Goal: Task Accomplishment & Management: Use online tool/utility

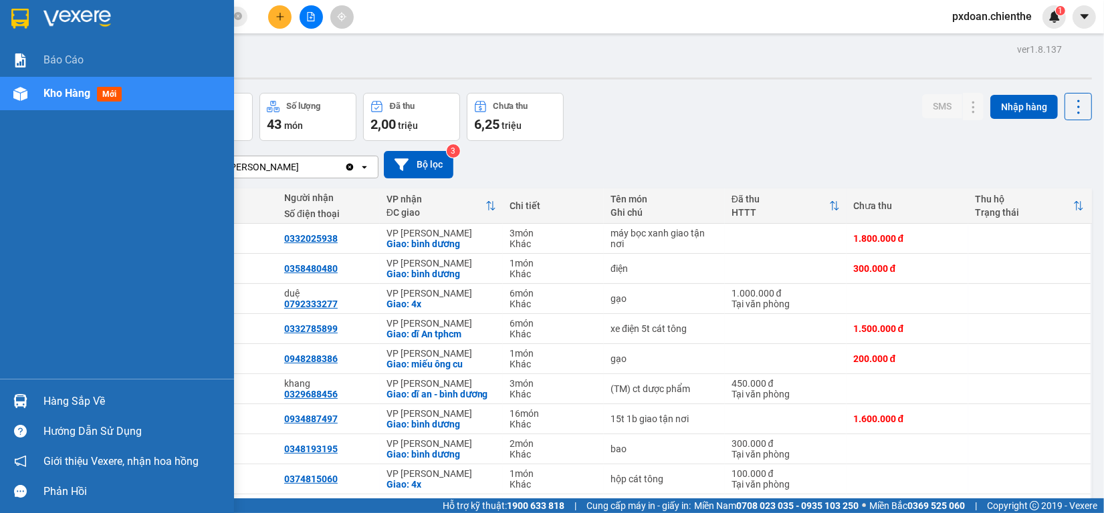
scroll to position [167, 0]
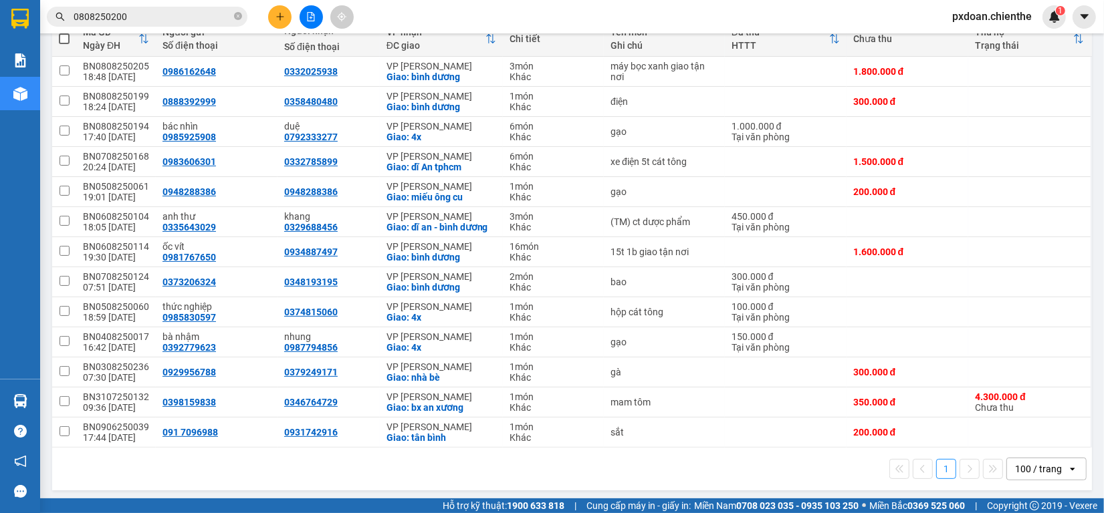
click at [303, 11] on button at bounding box center [310, 16] width 23 height 23
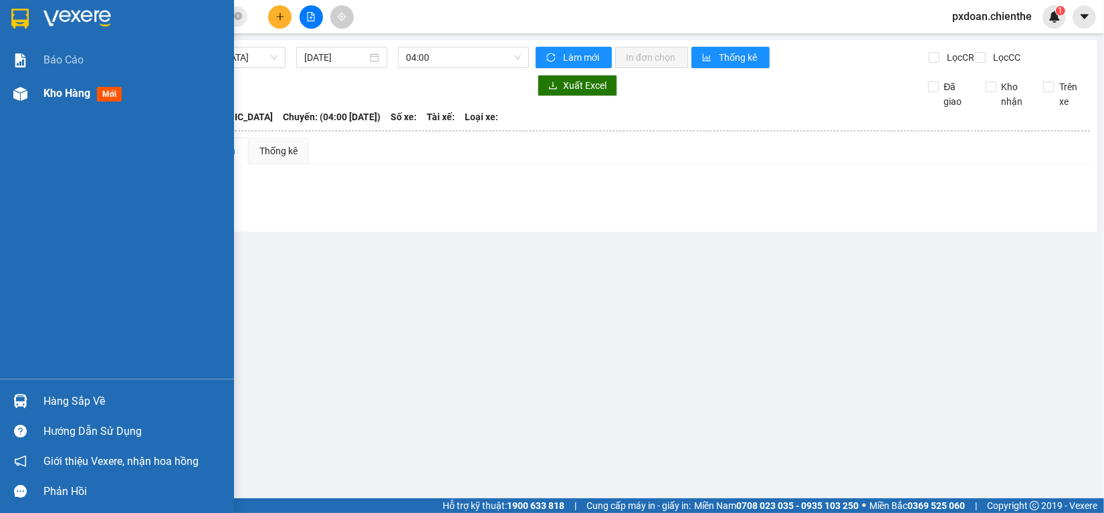
click at [19, 88] on img at bounding box center [20, 94] width 14 height 14
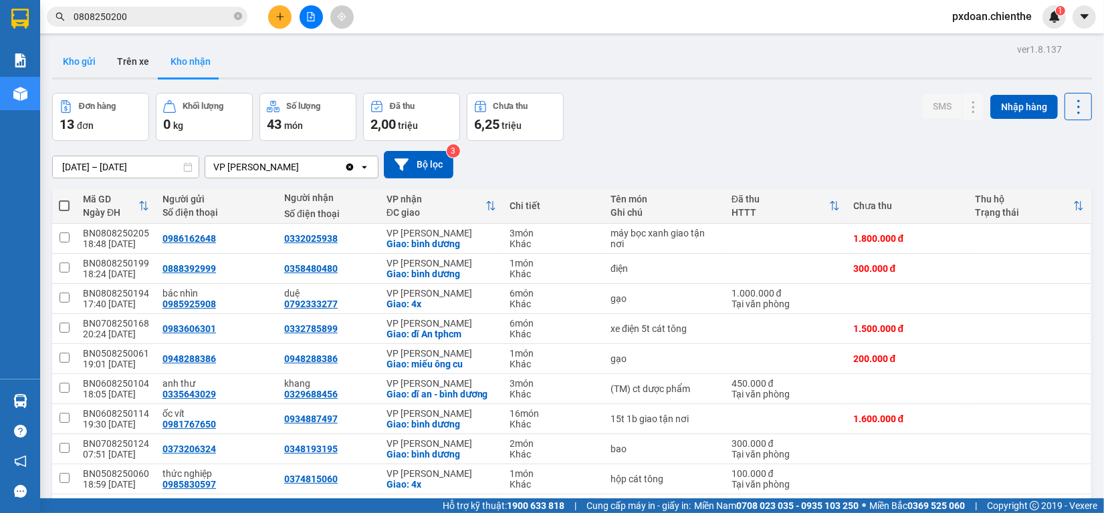
click at [92, 62] on button "Kho gửi" at bounding box center [79, 61] width 54 height 32
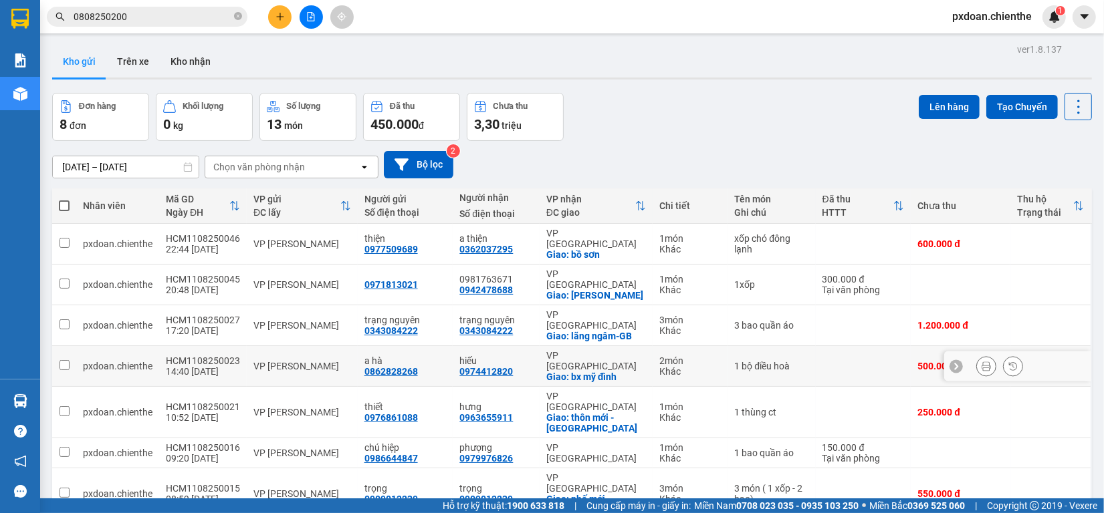
scroll to position [61, 0]
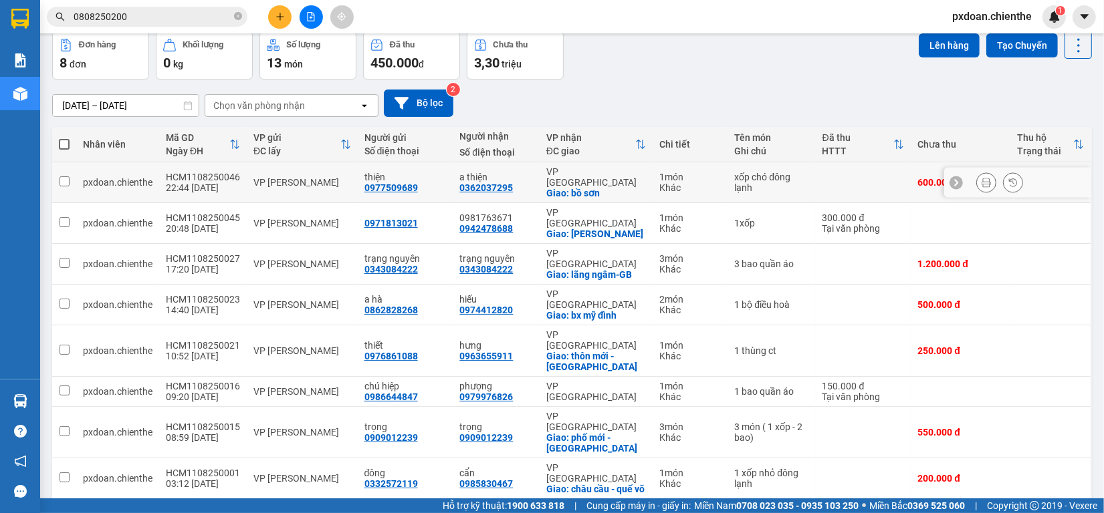
click at [325, 181] on div "VP [PERSON_NAME]" at bounding box center [302, 182] width 98 height 11
checkbox input "true"
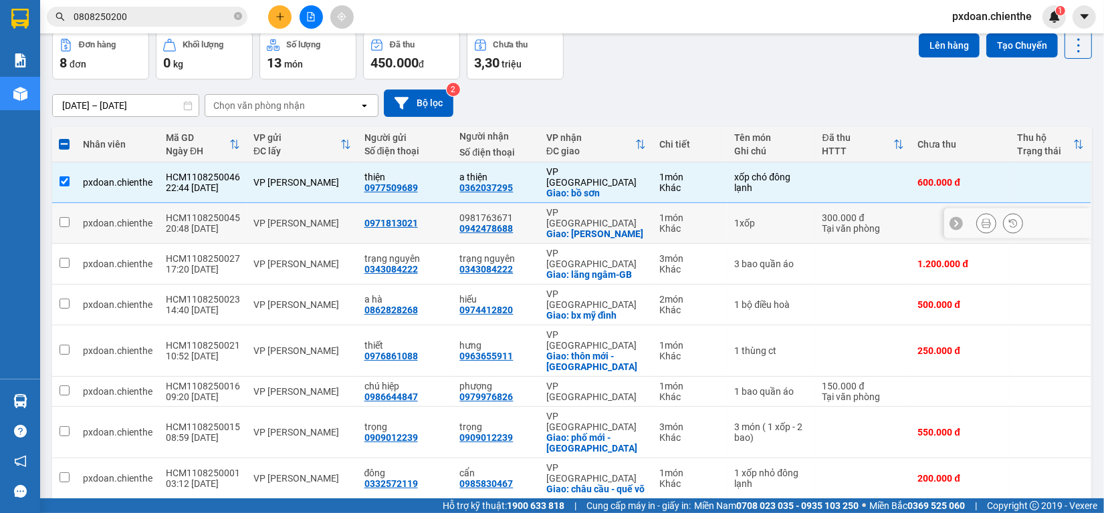
click at [328, 215] on td "VP [PERSON_NAME]" at bounding box center [302, 223] width 111 height 41
checkbox input "true"
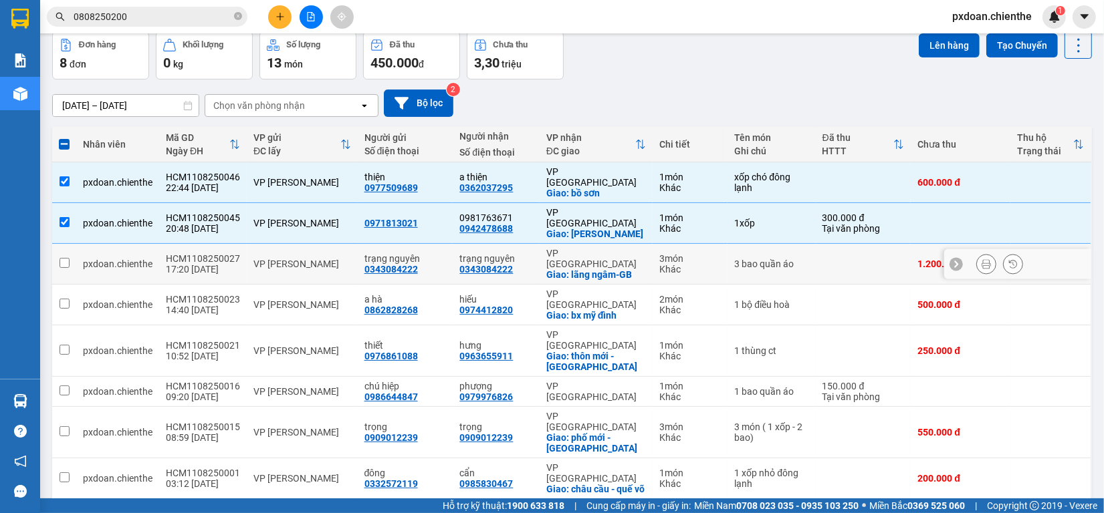
click at [330, 248] on td "VP [PERSON_NAME]" at bounding box center [302, 264] width 111 height 41
checkbox input "true"
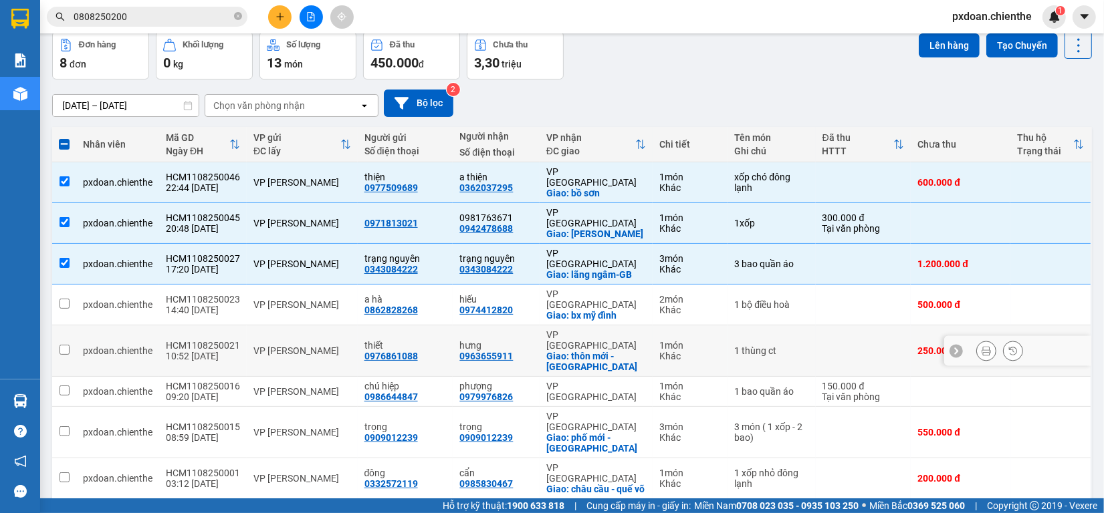
click at [331, 346] on div "VP [PERSON_NAME]" at bounding box center [302, 351] width 98 height 11
checkbox input "true"
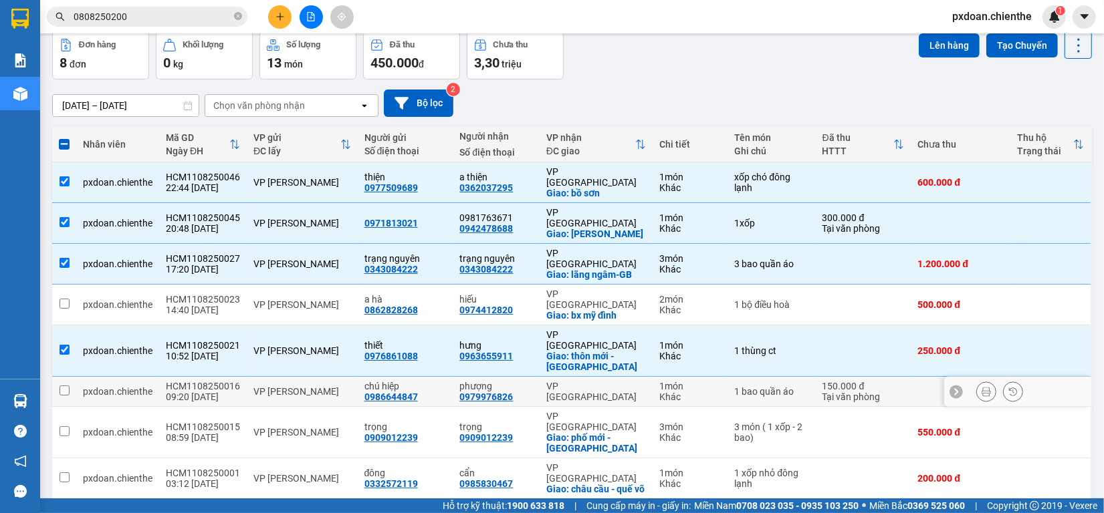
click at [330, 386] on div "VP [PERSON_NAME]" at bounding box center [302, 391] width 98 height 11
checkbox input "true"
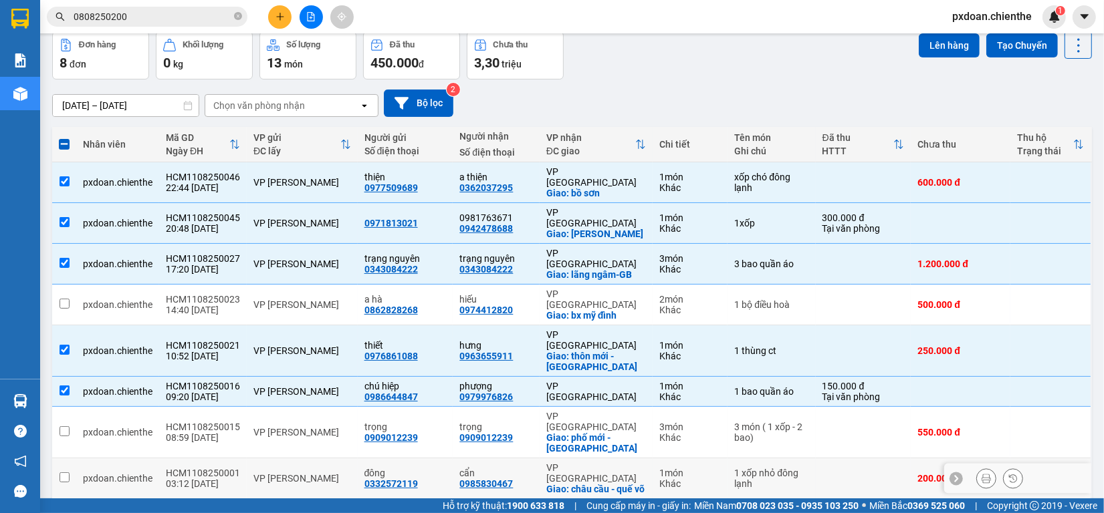
click at [216, 468] on div "HCM1108250001" at bounding box center [203, 473] width 74 height 11
checkbox input "false"
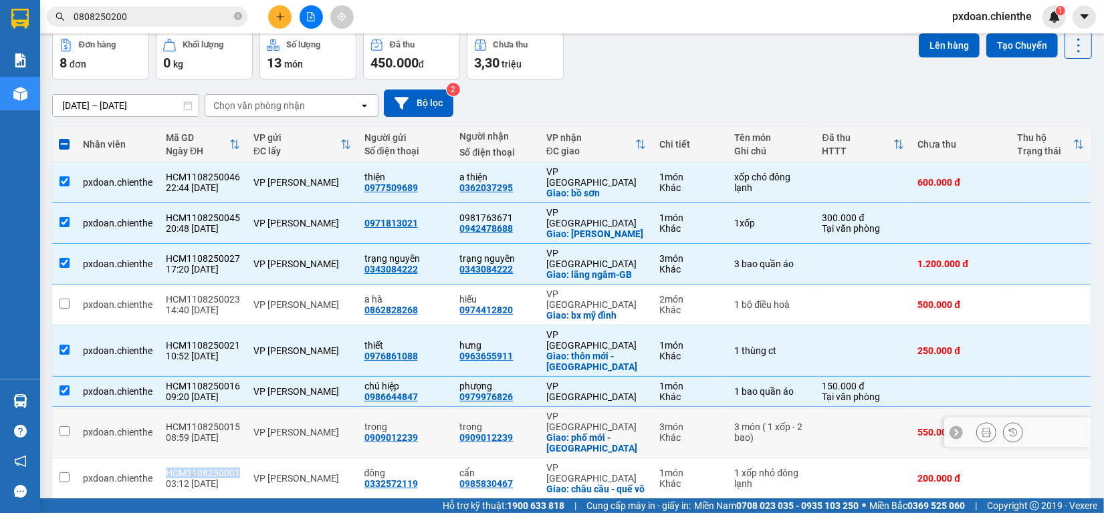
copy div "HCM1108250001"
click at [184, 18] on input "0808250200" at bounding box center [153, 16] width 158 height 15
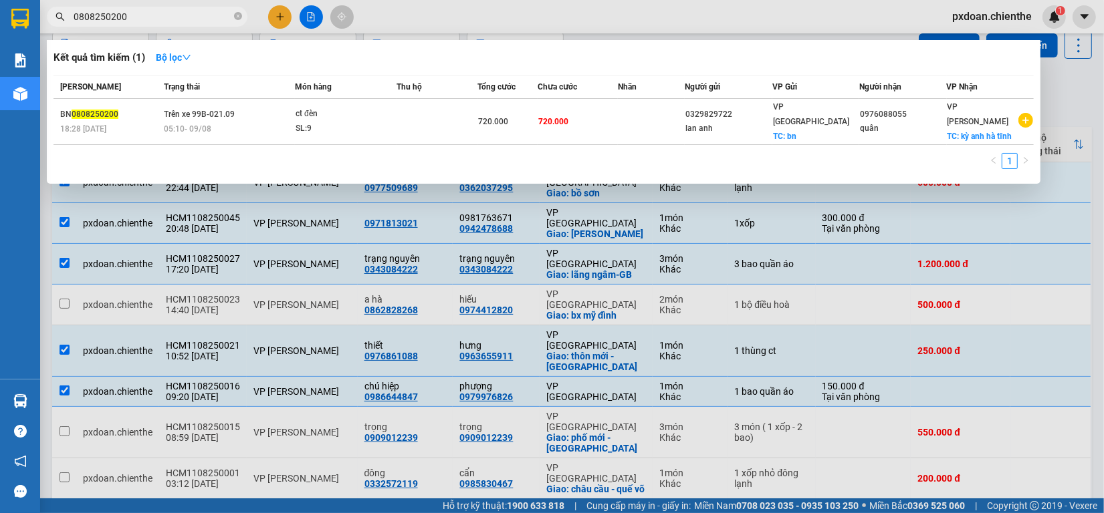
click at [184, 18] on input "0808250200" at bounding box center [153, 16] width 158 height 15
paste input "HCM1108250001"
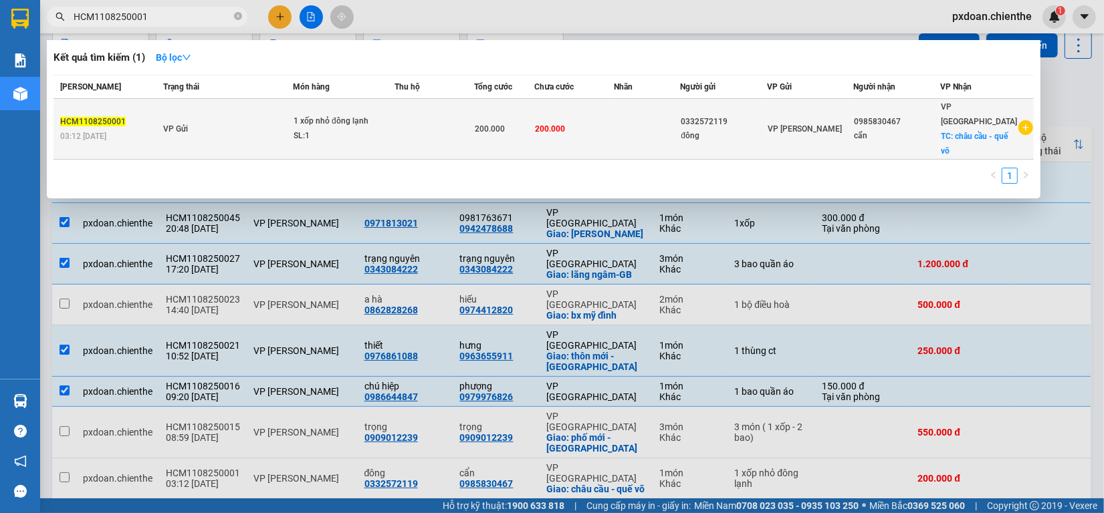
type input "HCM1108250001"
click at [316, 129] on div "SL: 1" at bounding box center [343, 136] width 100 height 15
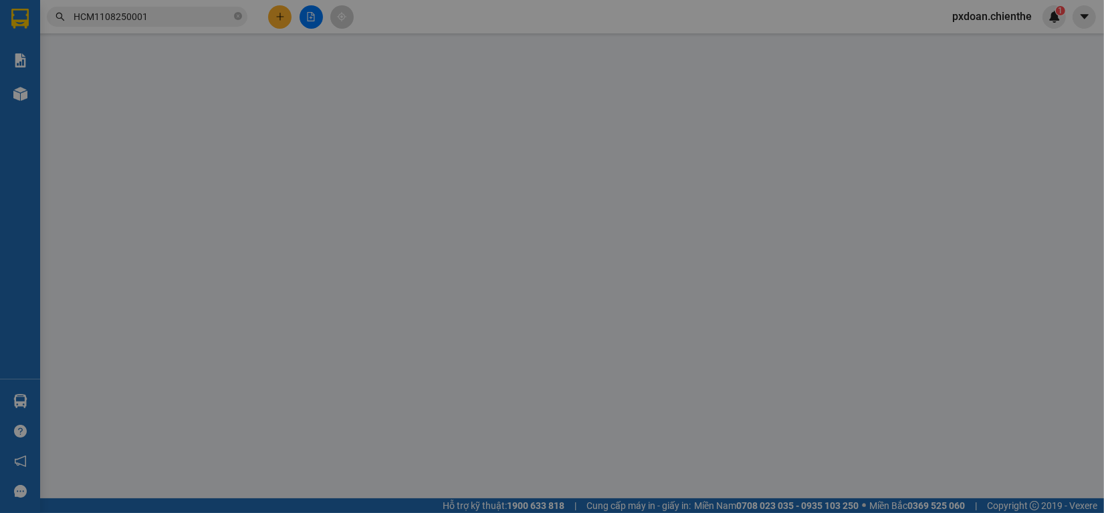
type input "0332572119"
type input "đông"
type input "0985830467"
type input "cẩn"
type input "200.000"
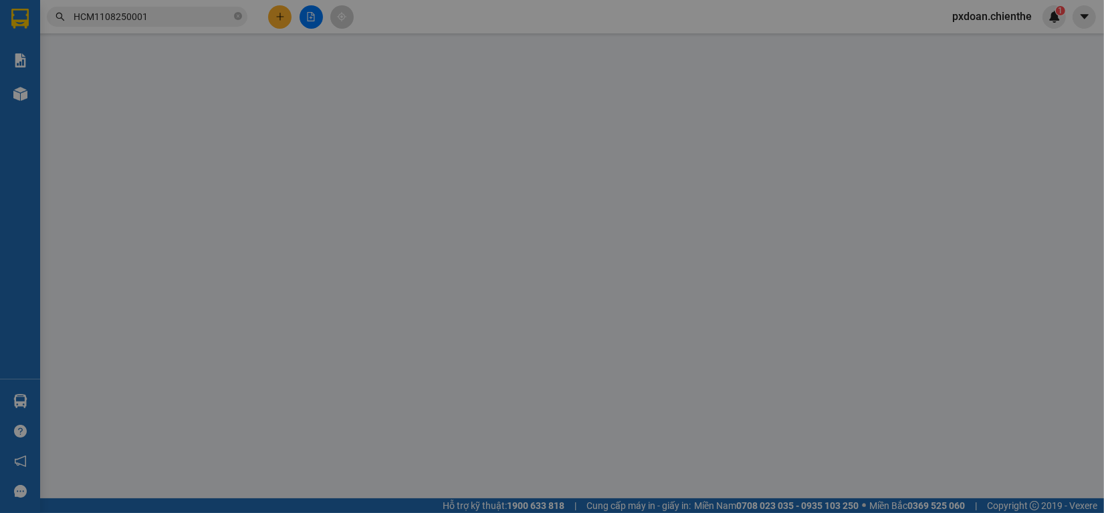
type input "200.000"
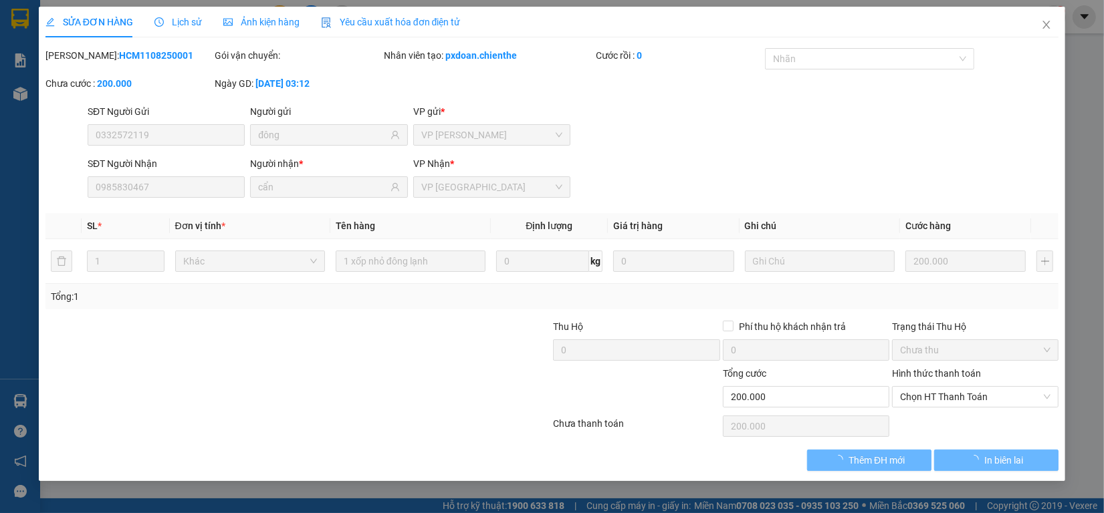
click at [242, 29] on div "Ảnh kiện hàng" at bounding box center [261, 22] width 76 height 15
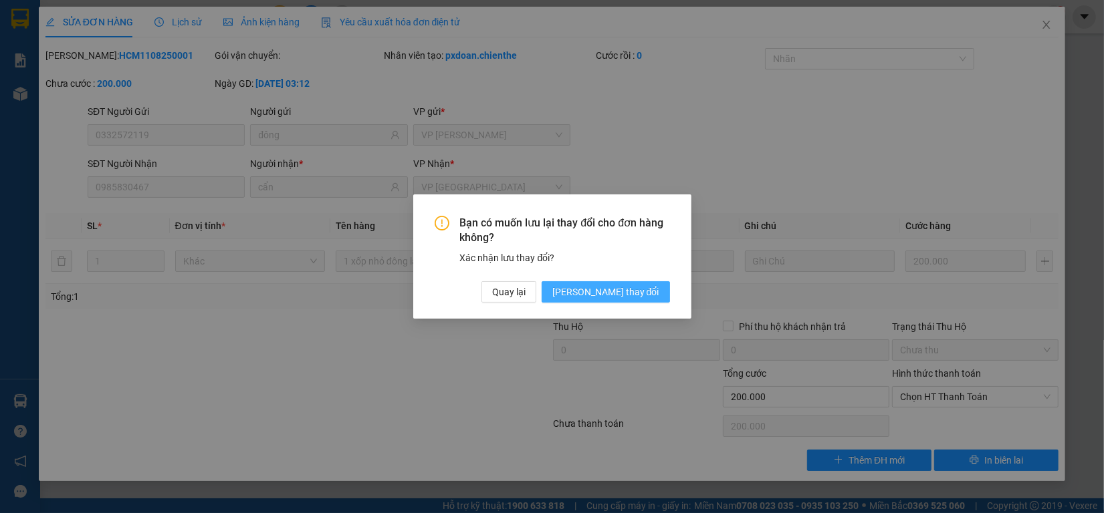
drag, startPoint x: 653, startPoint y: 291, endPoint x: 322, endPoint y: 78, distance: 394.2
click at [652, 291] on span "[PERSON_NAME] thay đổi" at bounding box center [605, 292] width 107 height 15
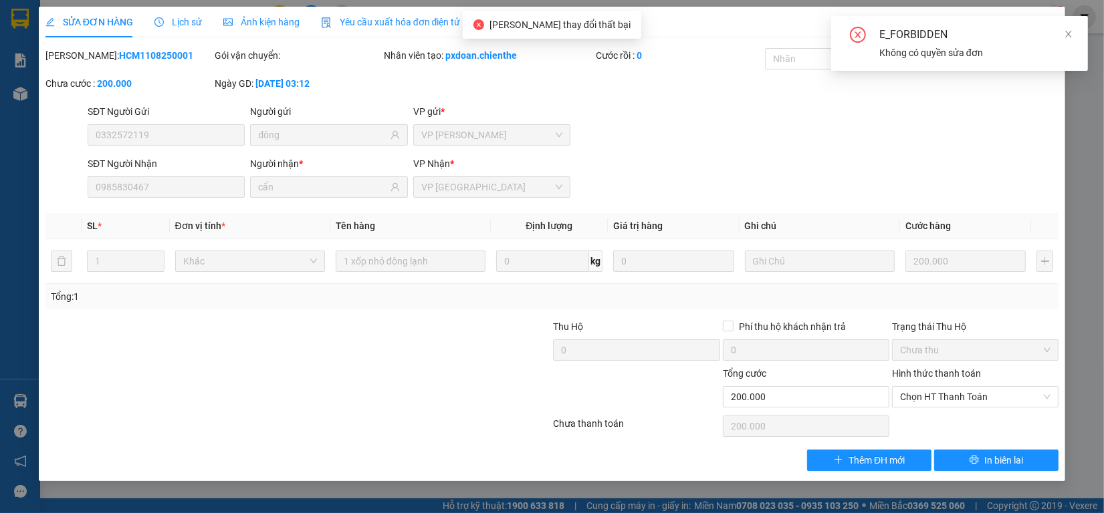
click at [258, 17] on span "Ảnh kiện hàng" at bounding box center [261, 22] width 76 height 11
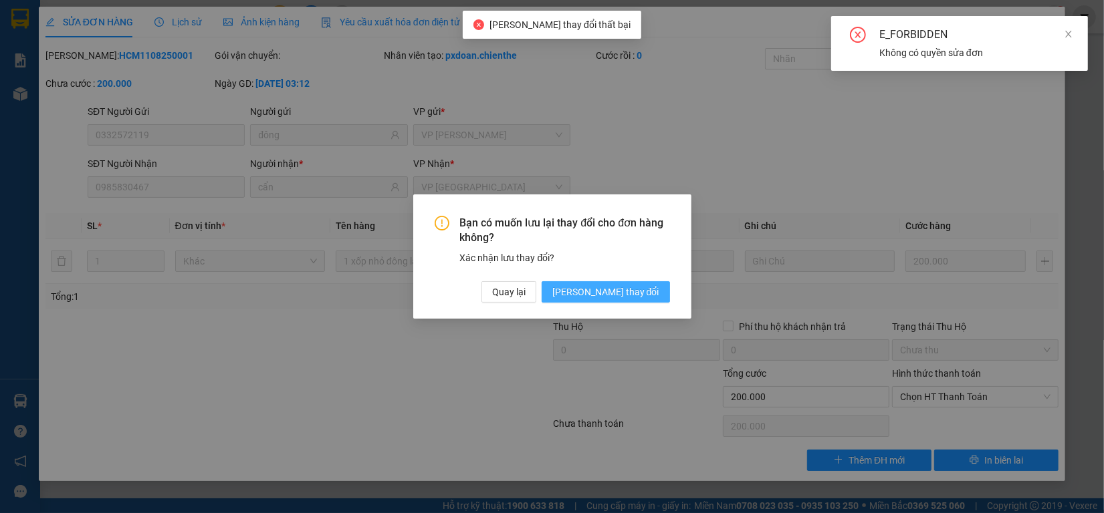
click at [622, 281] on button "[PERSON_NAME] thay đổi" at bounding box center [605, 291] width 128 height 21
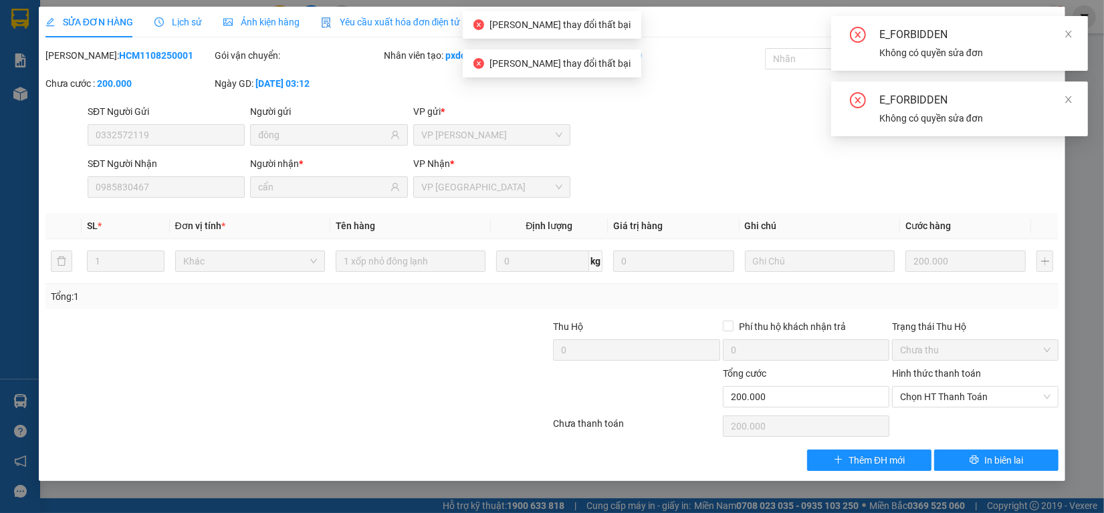
click at [244, 15] on div "Ảnh kiện hàng" at bounding box center [261, 22] width 76 height 15
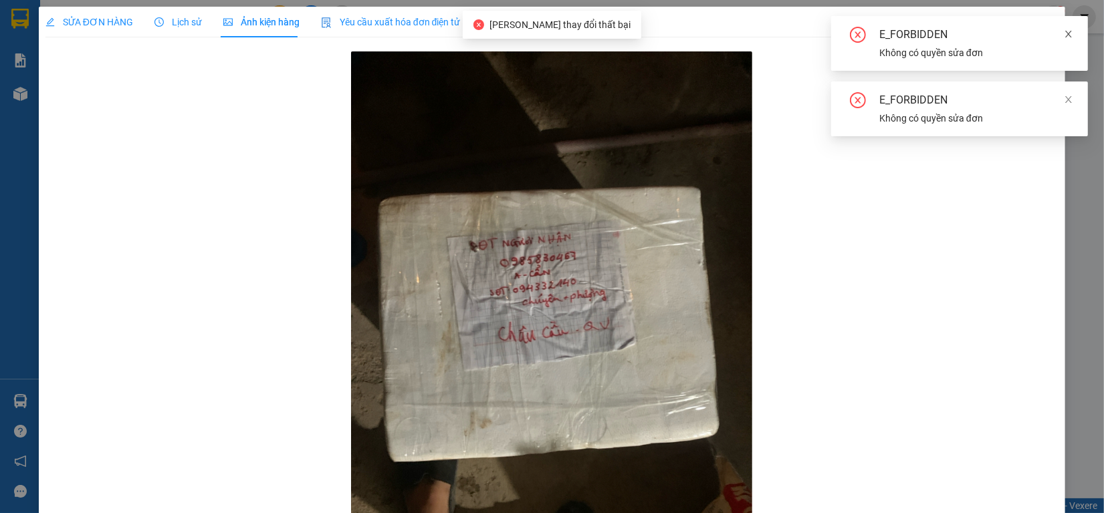
click at [1070, 35] on icon "close" at bounding box center [1068, 34] width 7 height 7
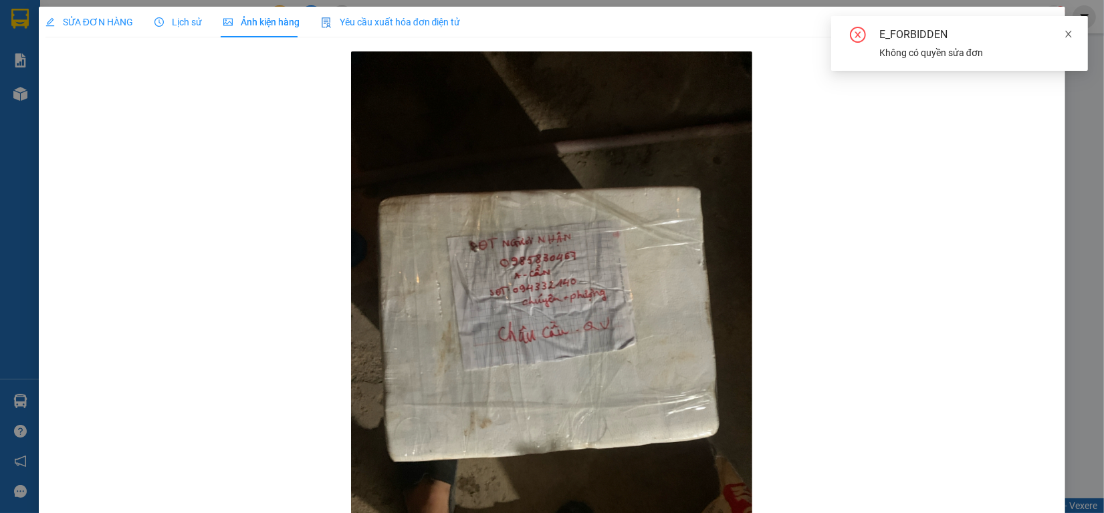
click at [1066, 33] on icon "close" at bounding box center [1067, 33] width 9 height 9
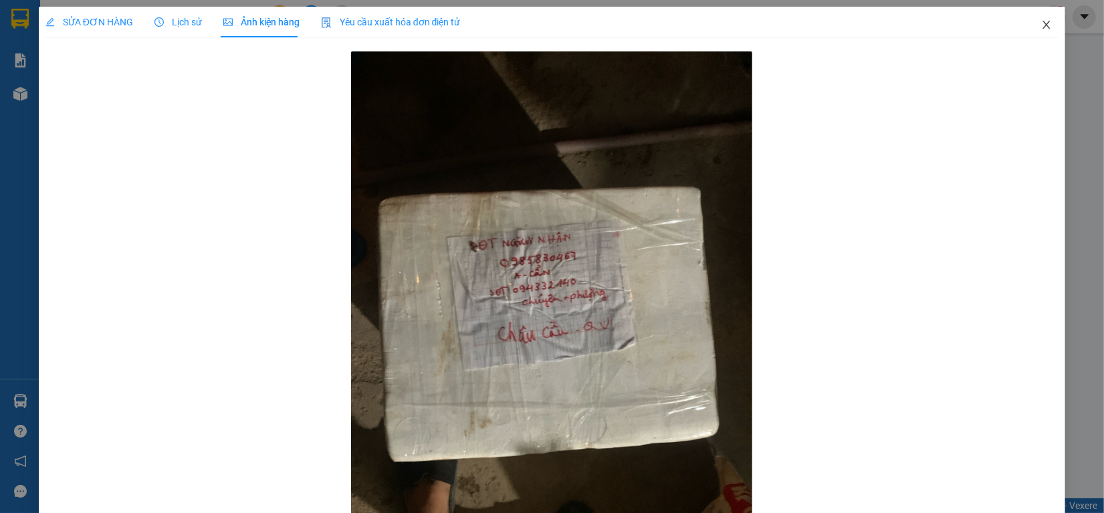
click at [1034, 31] on span "Close" at bounding box center [1045, 25] width 37 height 37
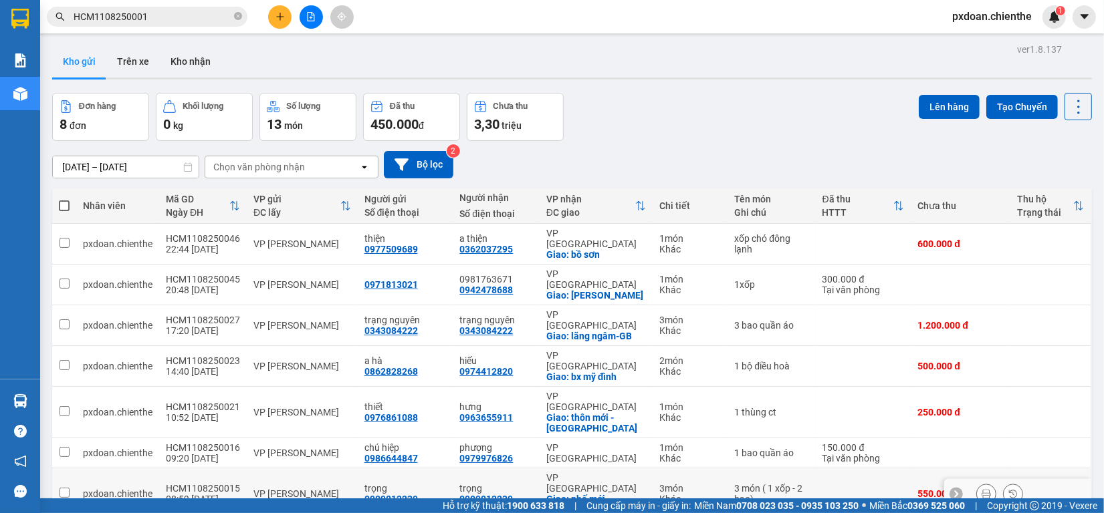
scroll to position [61, 0]
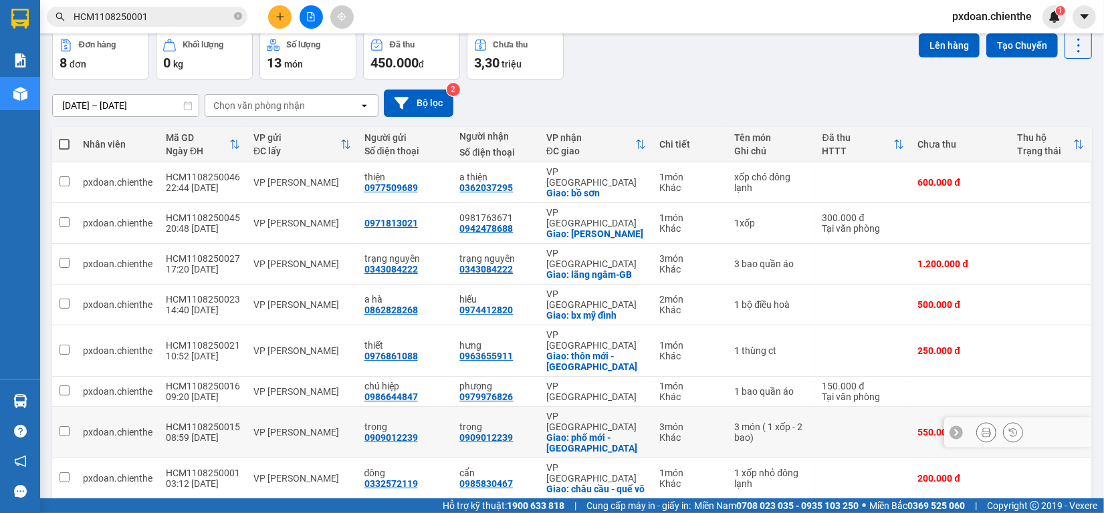
click at [217, 422] on div "HCM1108250015" at bounding box center [203, 427] width 74 height 11
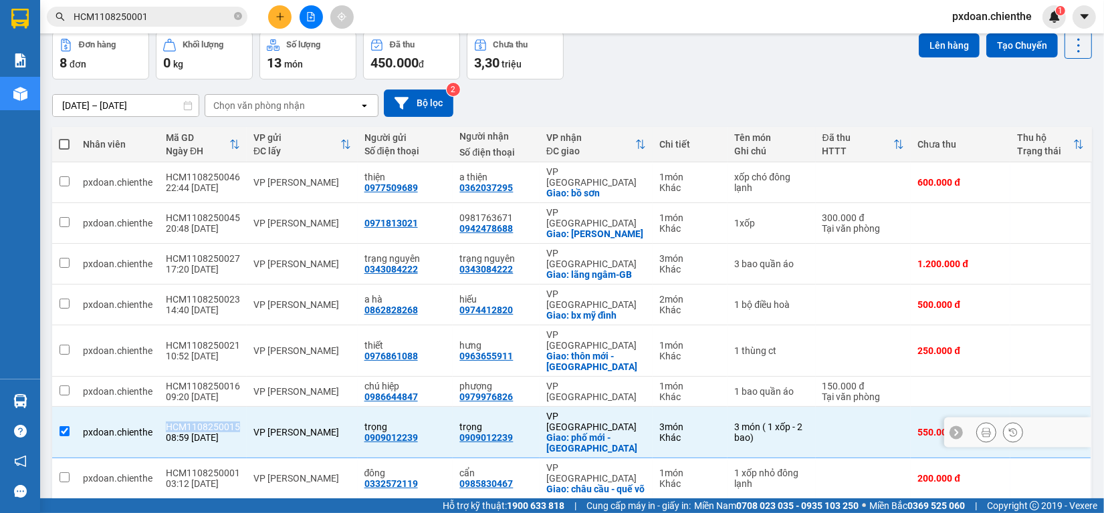
click at [217, 422] on div "HCM1108250015" at bounding box center [203, 427] width 74 height 11
checkbox input "false"
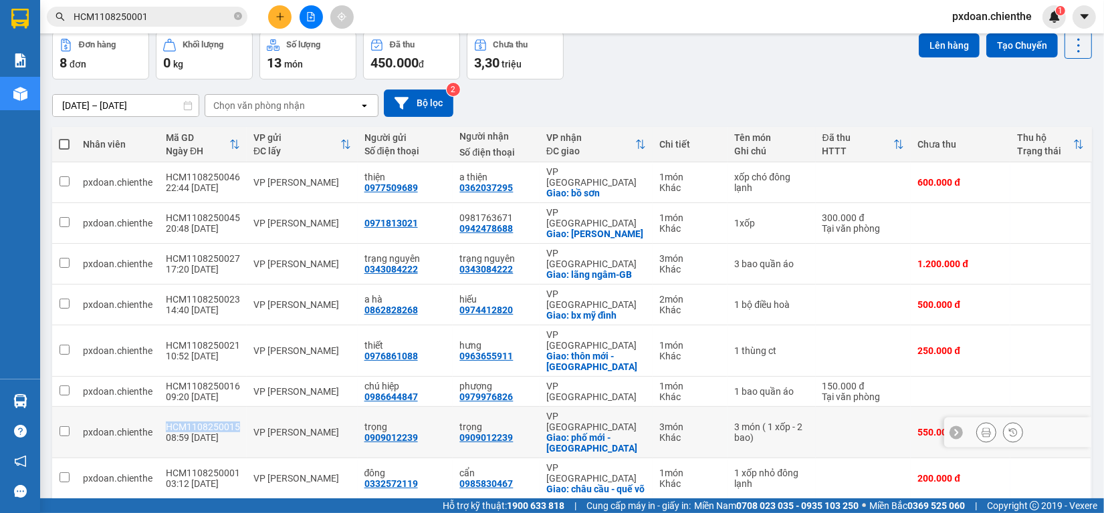
copy div "HCM1108250015"
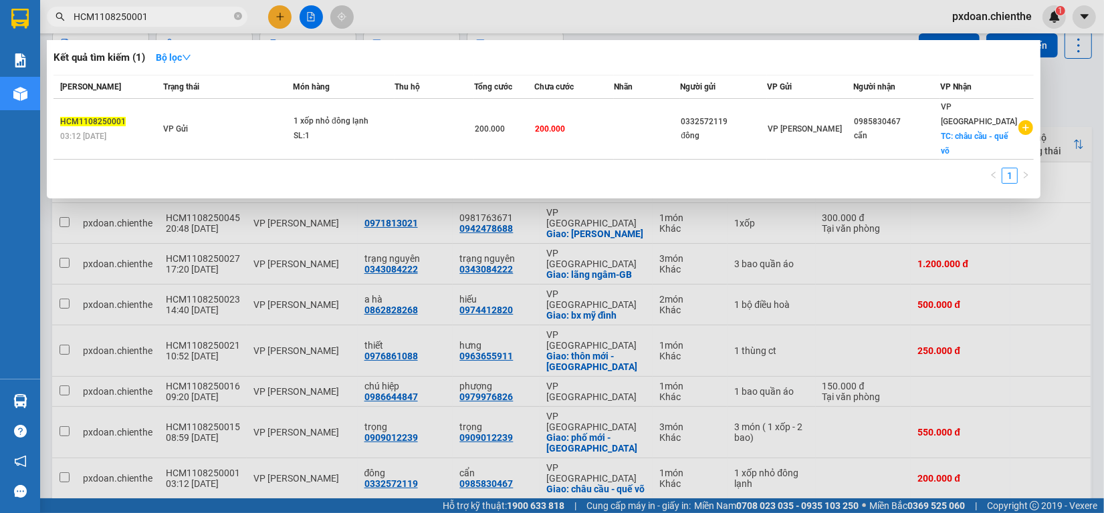
click at [164, 15] on input "HCM1108250001" at bounding box center [153, 16] width 158 height 15
paste input "15"
type input "HCM1108250015"
click at [286, 134] on td "VP Gửi" at bounding box center [226, 129] width 132 height 61
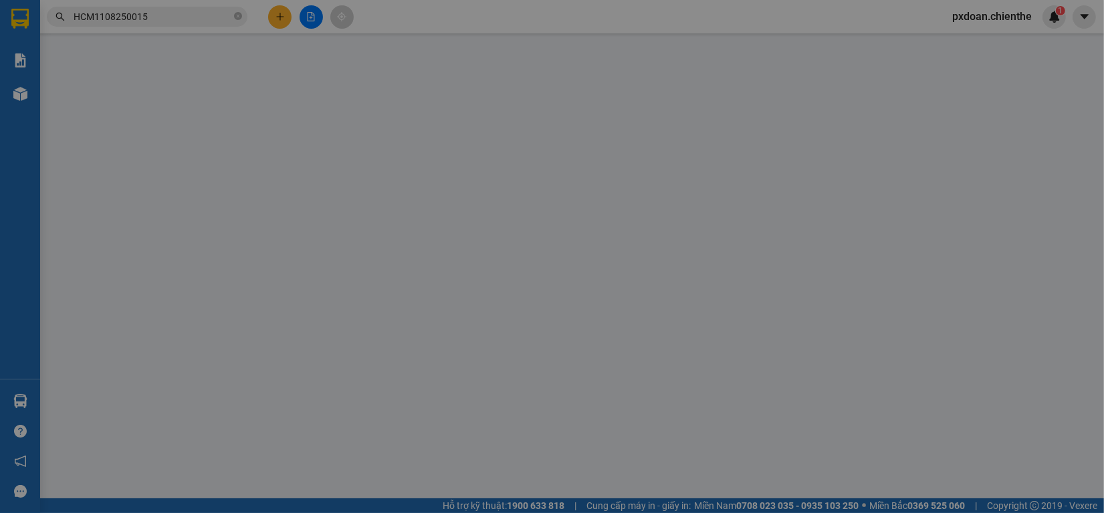
type input "0909012239"
type input "trọng"
type input "0909012239"
type input "trọng"
type input "550.000"
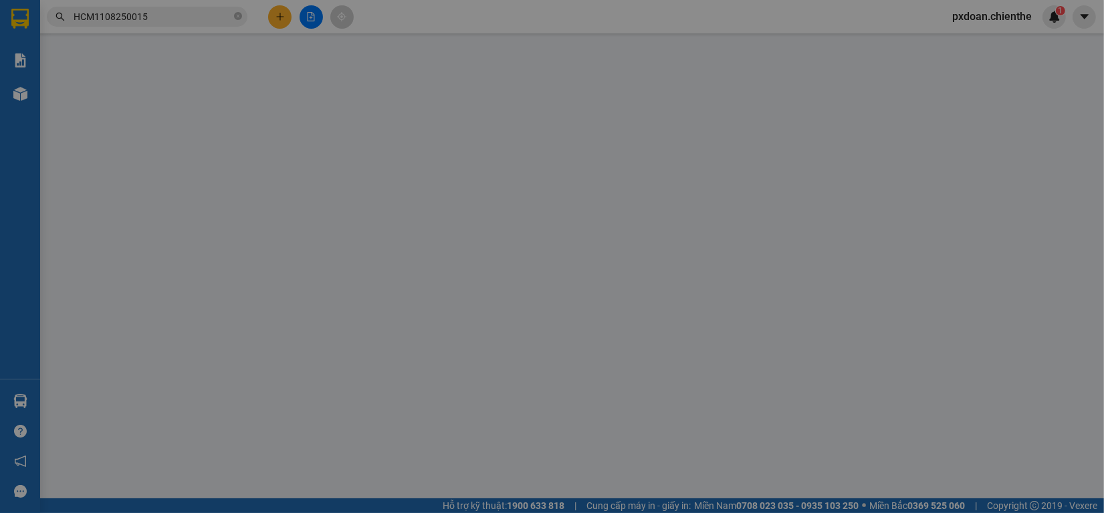
type input "550.000"
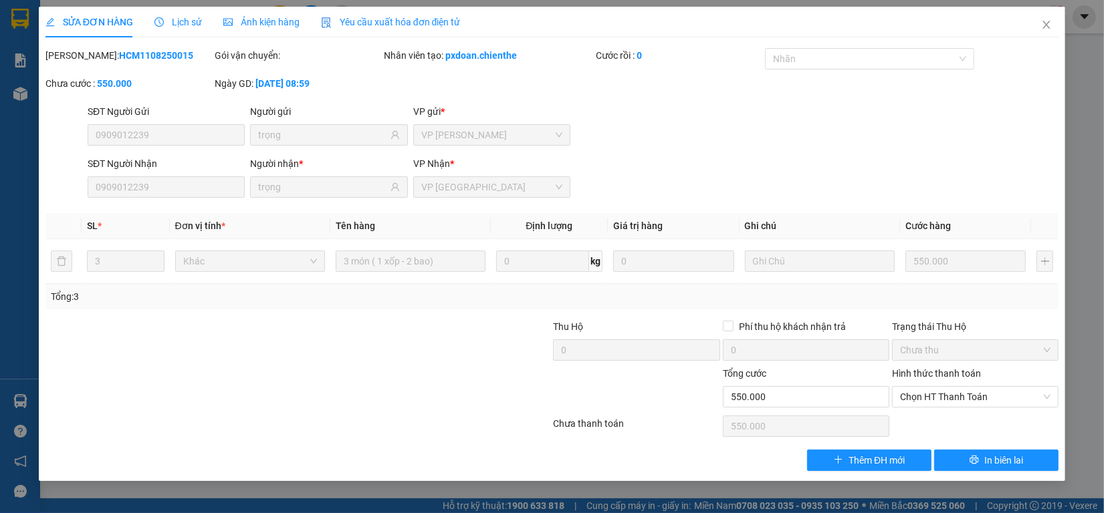
click at [254, 20] on span "Ảnh kiện hàng" at bounding box center [261, 22] width 76 height 11
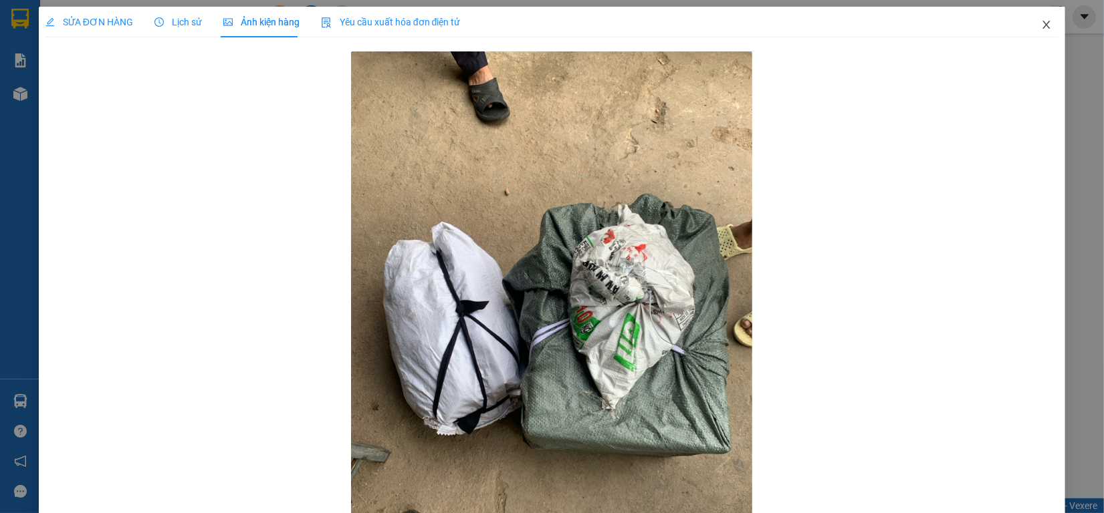
click at [1034, 30] on span "Close" at bounding box center [1045, 25] width 37 height 37
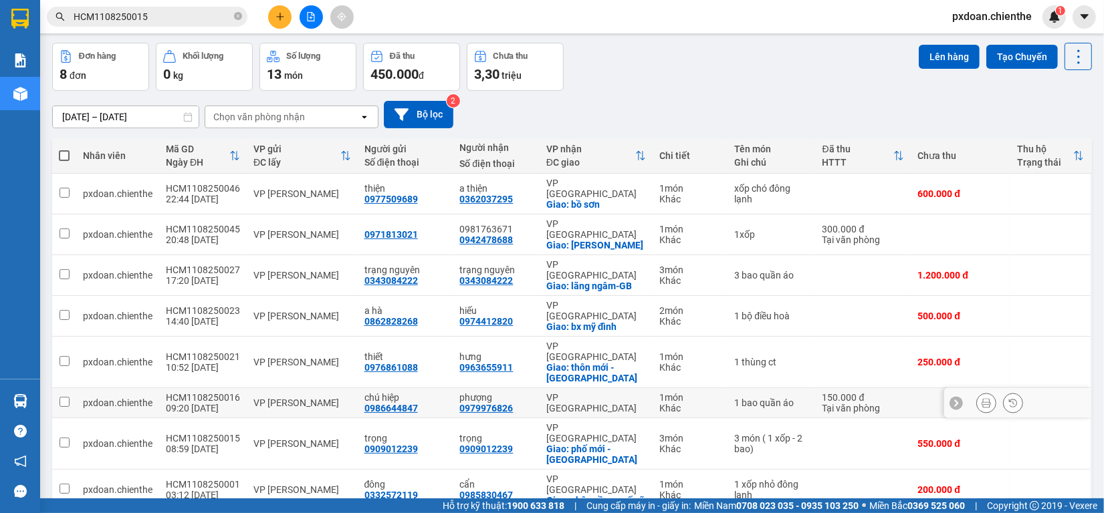
scroll to position [61, 0]
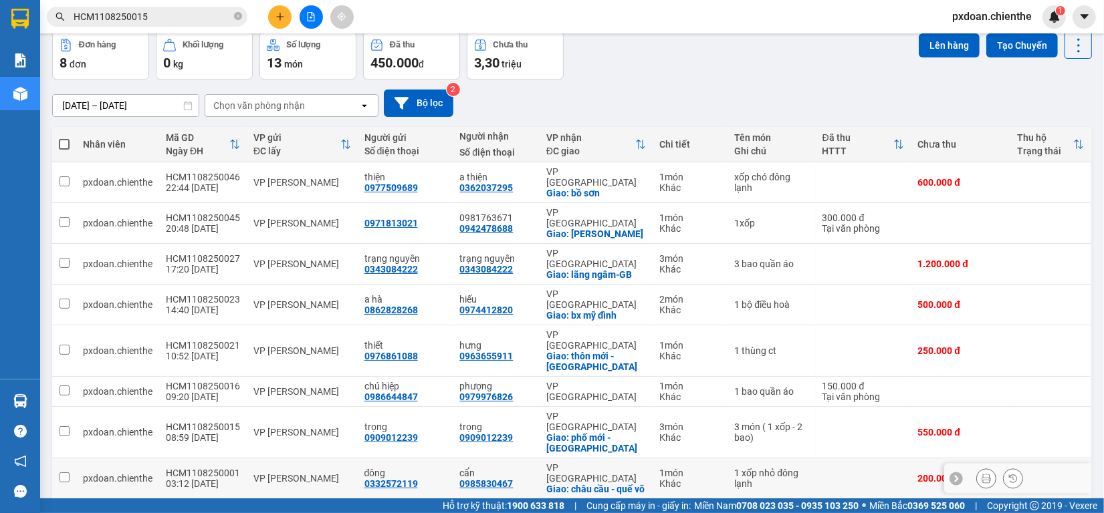
click at [247, 459] on td "VP [PERSON_NAME]" at bounding box center [302, 479] width 111 height 41
checkbox input "true"
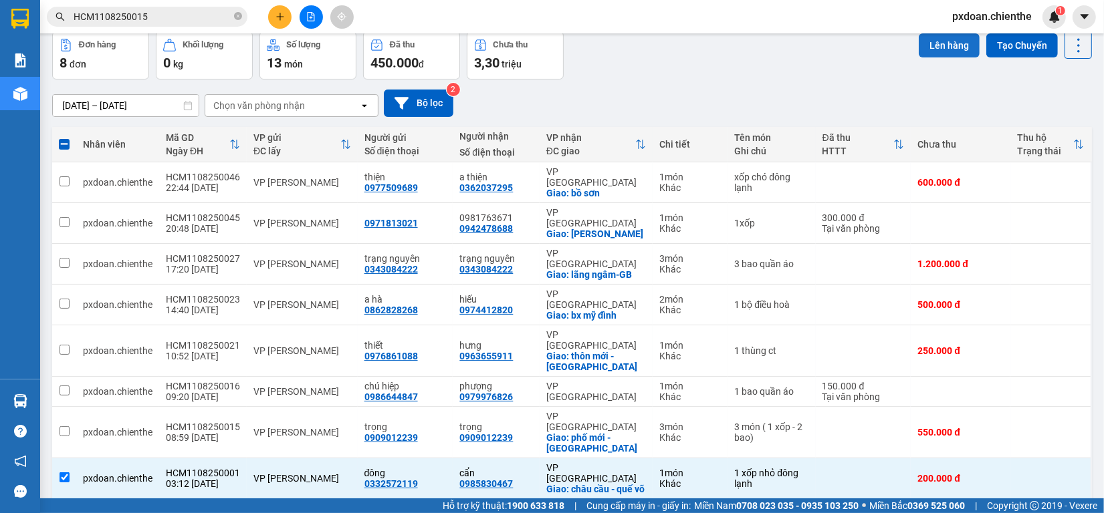
click at [927, 48] on button "Lên hàng" at bounding box center [948, 45] width 61 height 24
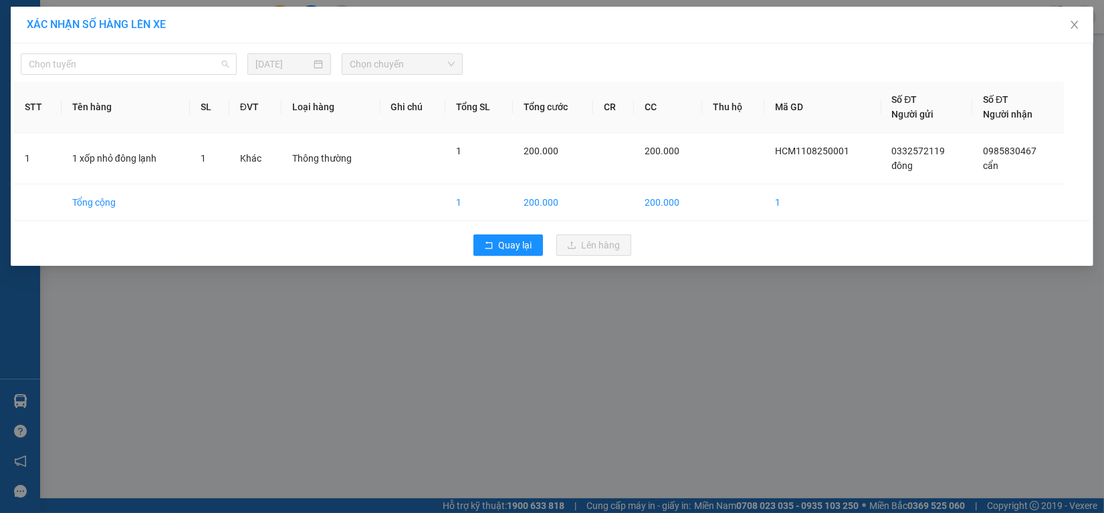
drag, startPoint x: 199, startPoint y: 62, endPoint x: 193, endPoint y: 84, distance: 22.4
click at [198, 64] on span "Chọn tuyến" at bounding box center [129, 64] width 200 height 20
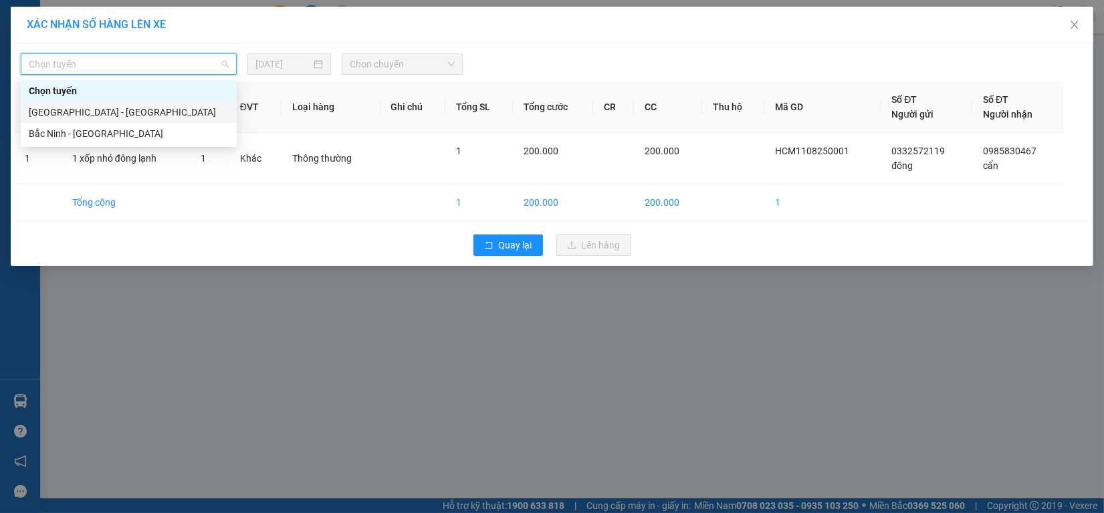
click at [162, 118] on div "[GEOGRAPHIC_DATA] - [GEOGRAPHIC_DATA]" at bounding box center [129, 112] width 200 height 15
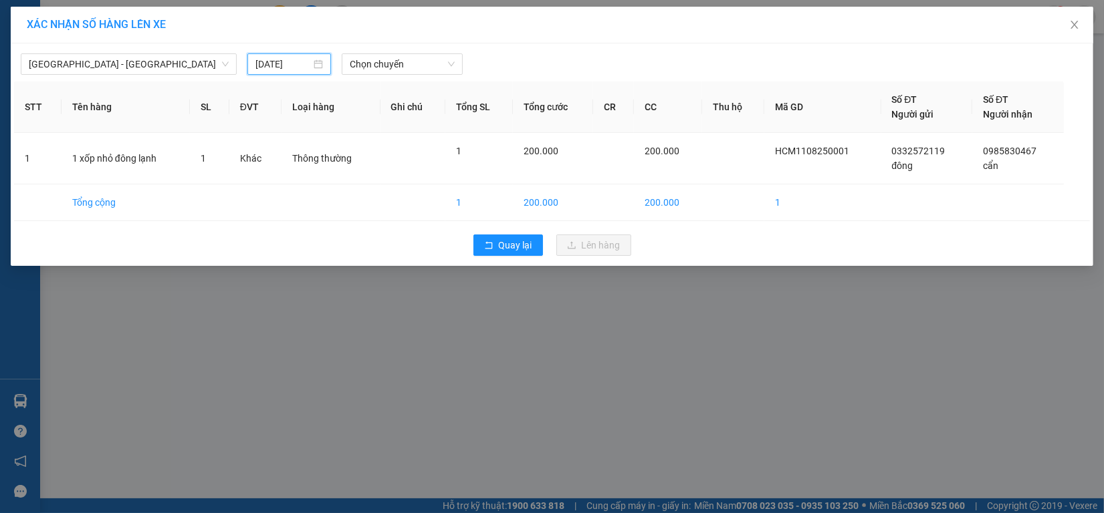
click at [304, 60] on input "[DATE]" at bounding box center [282, 64] width 55 height 15
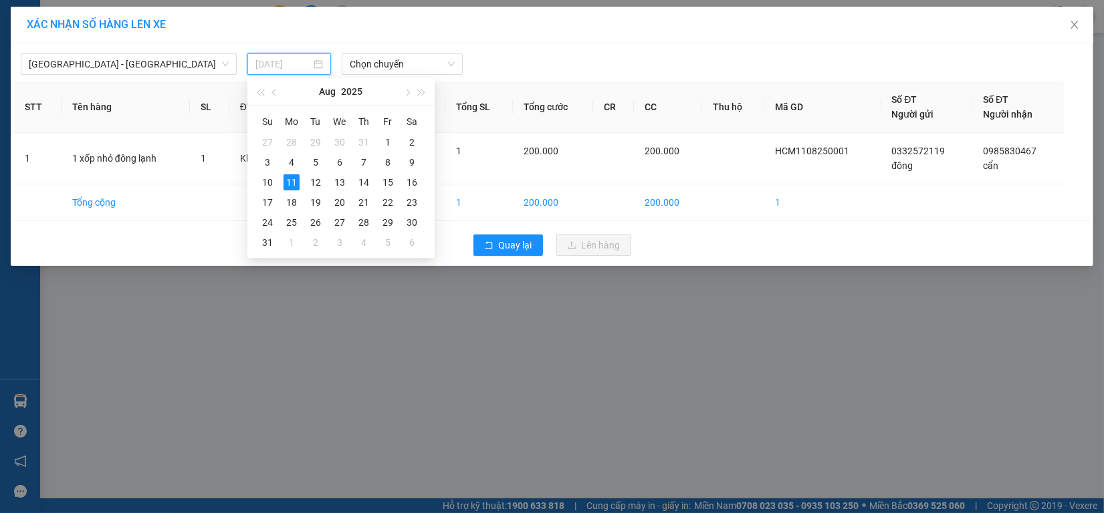
type input "[DATE]"
click at [423, 64] on span "Chọn chuyến" at bounding box center [403, 64] width 106 height 20
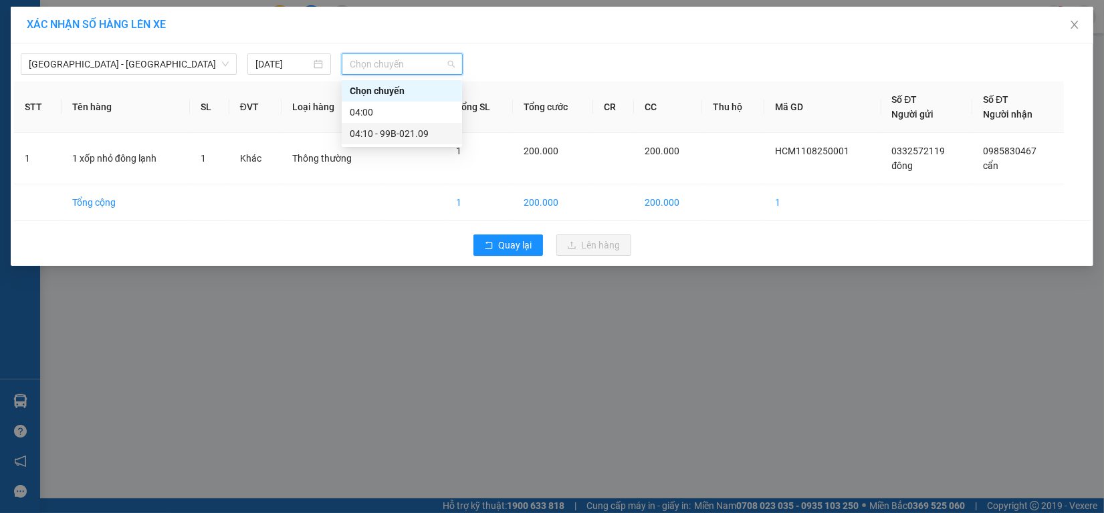
click at [416, 132] on div "04:10 - 99B-021.09" at bounding box center [402, 133] width 104 height 15
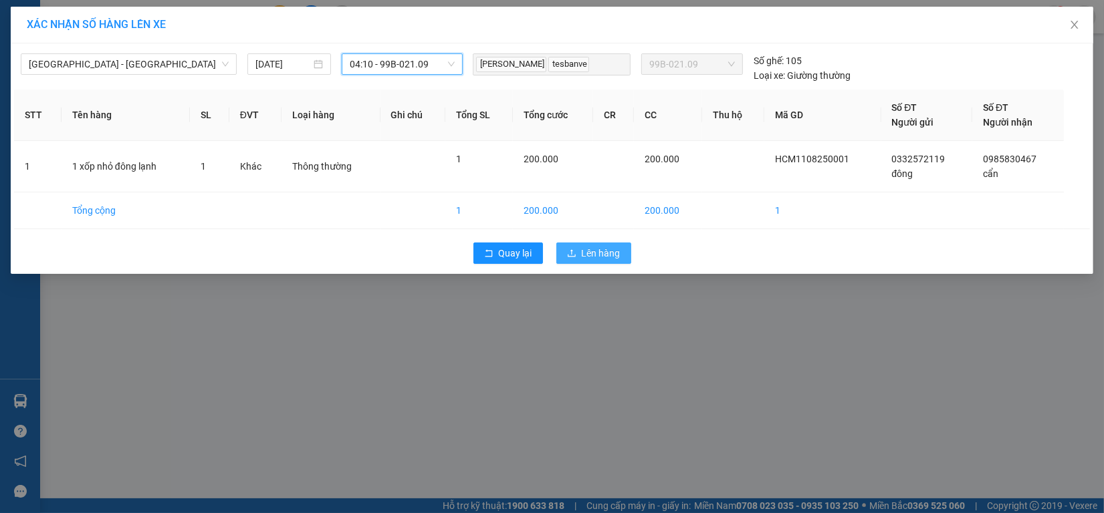
click at [587, 251] on span "Lên hàng" at bounding box center [601, 253] width 39 height 15
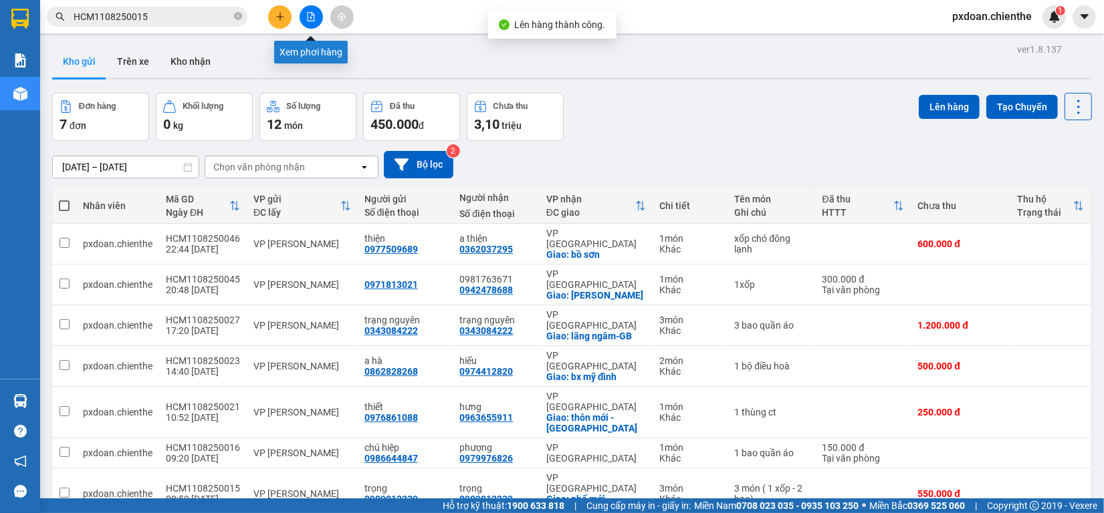
click at [309, 19] on icon "file-add" at bounding box center [310, 16] width 9 height 9
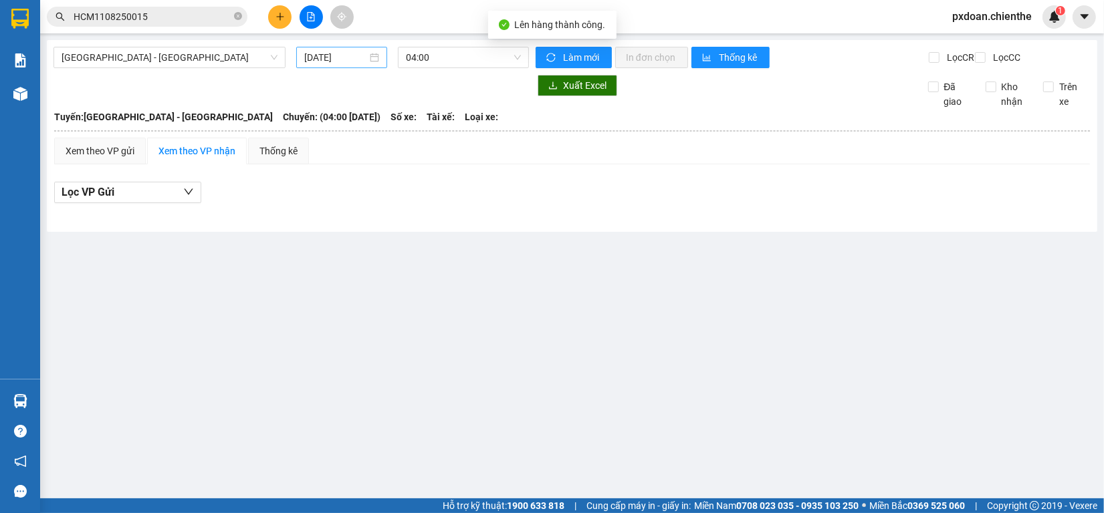
click at [346, 65] on div "[DATE]" at bounding box center [341, 57] width 90 height 21
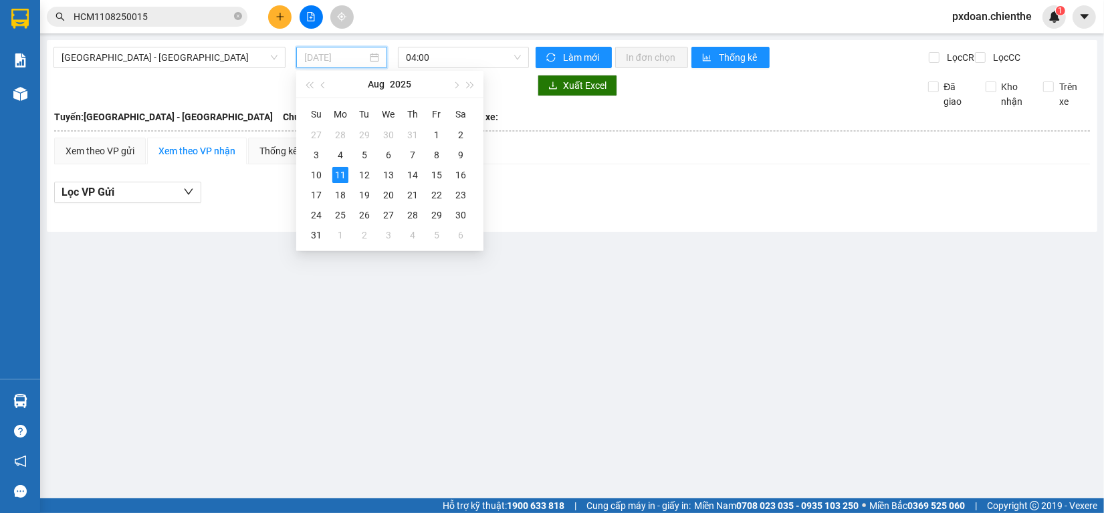
type input "[DATE]"
click at [436, 55] on span "04:00" at bounding box center [463, 57] width 115 height 20
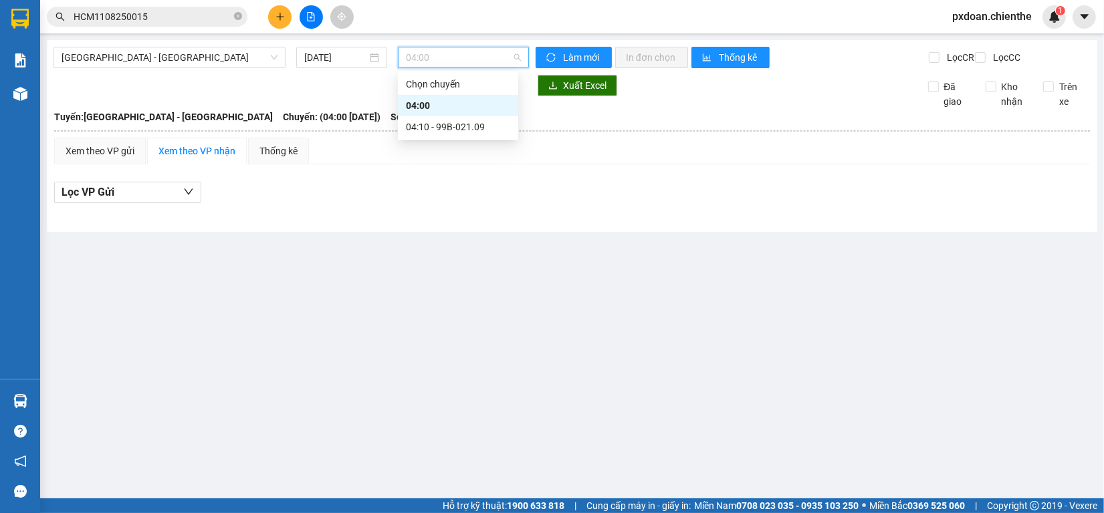
click at [465, 108] on div "04:00" at bounding box center [458, 105] width 104 height 15
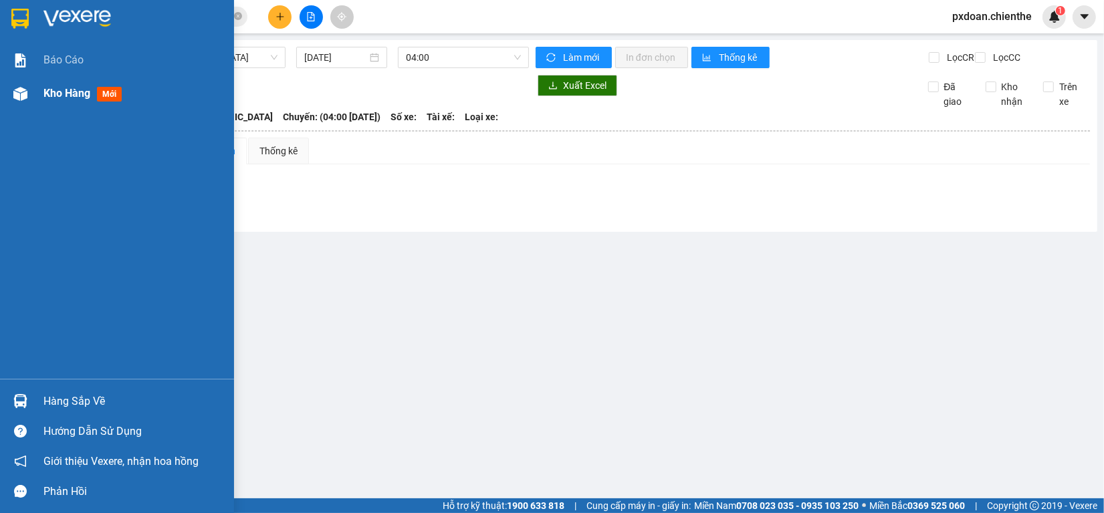
click at [27, 95] on img at bounding box center [20, 94] width 14 height 14
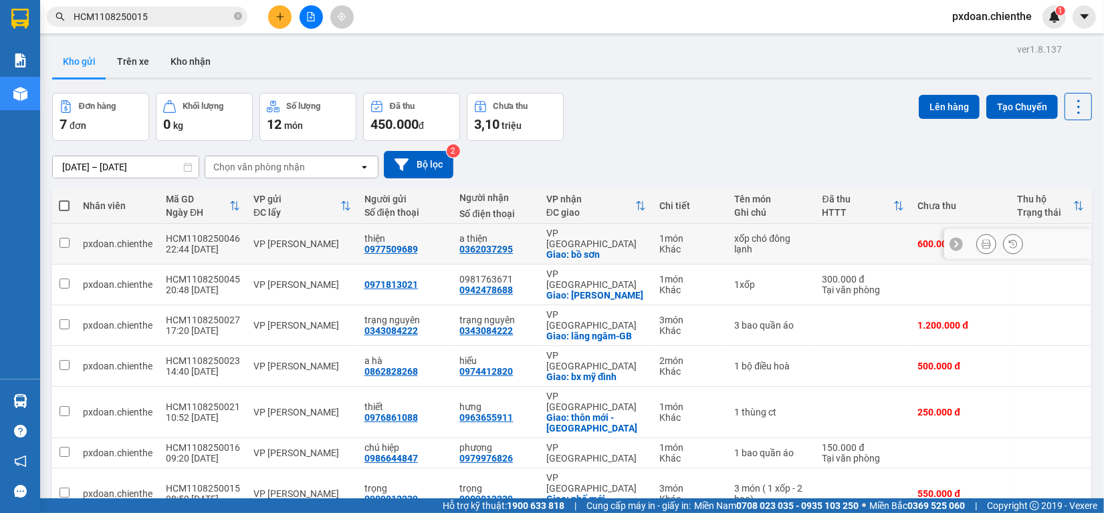
click at [305, 246] on td "VP [PERSON_NAME]" at bounding box center [302, 244] width 111 height 41
checkbox input "true"
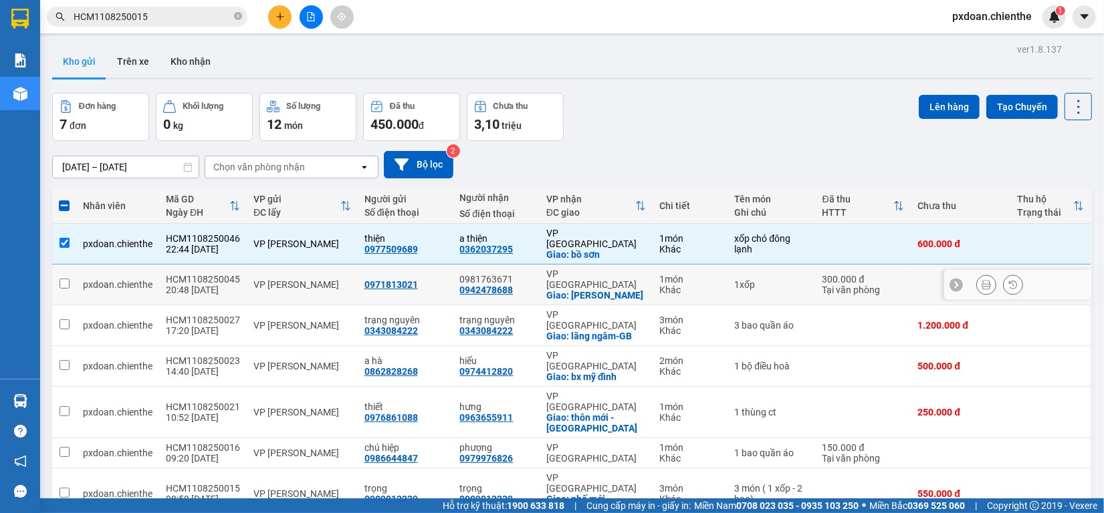
click at [329, 279] on div "VP [PERSON_NAME]" at bounding box center [302, 284] width 98 height 11
checkbox input "true"
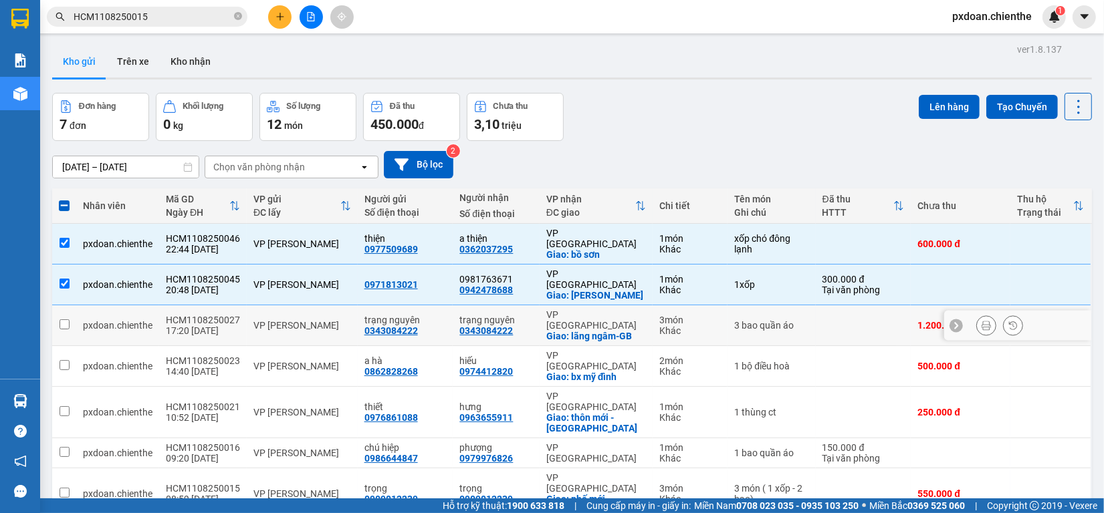
click at [326, 320] on div "VP [PERSON_NAME]" at bounding box center [302, 325] width 98 height 11
checkbox input "true"
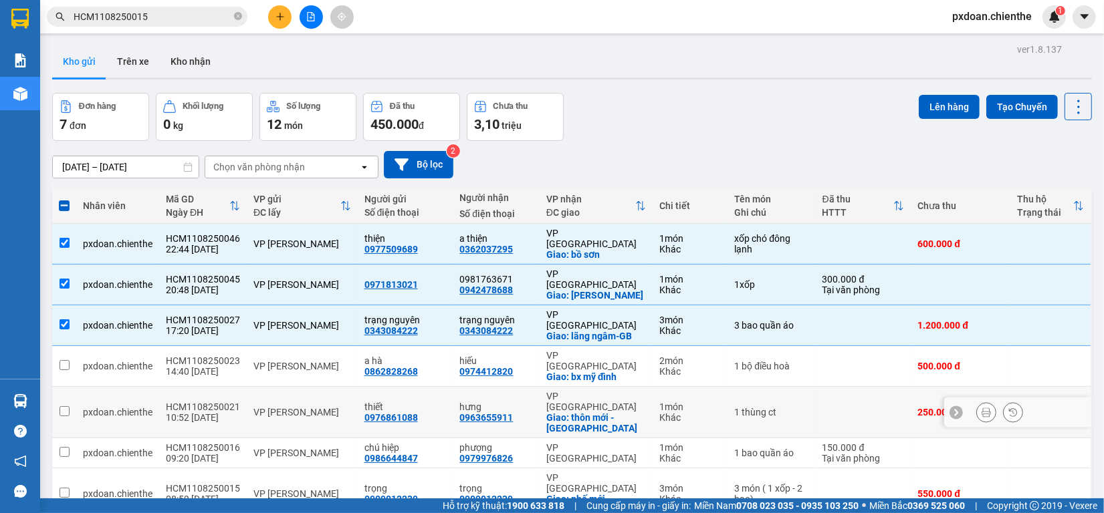
click at [329, 387] on td "VP [PERSON_NAME]" at bounding box center [302, 412] width 111 height 51
checkbox input "true"
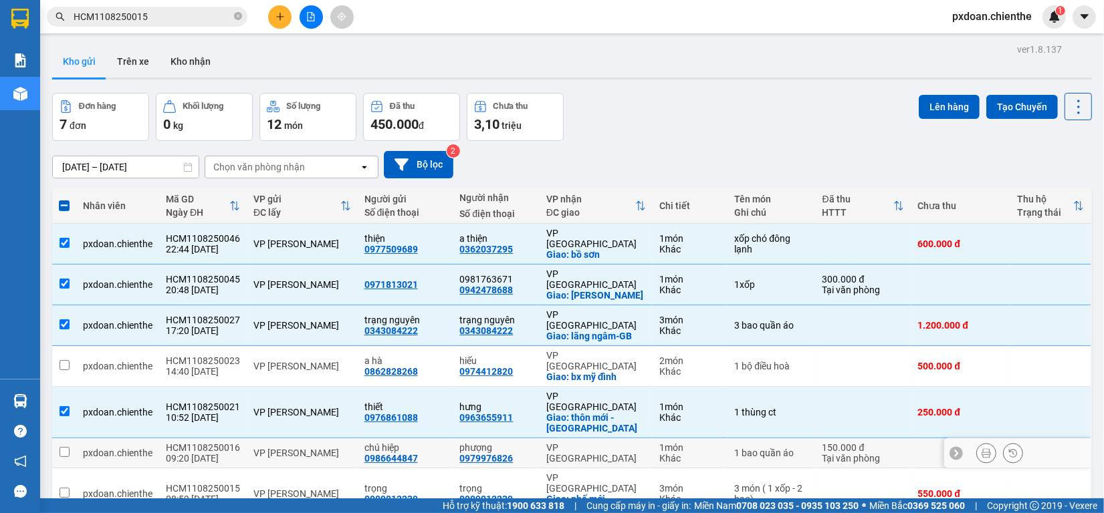
click at [325, 448] on div "VP [PERSON_NAME]" at bounding box center [302, 453] width 98 height 11
checkbox input "true"
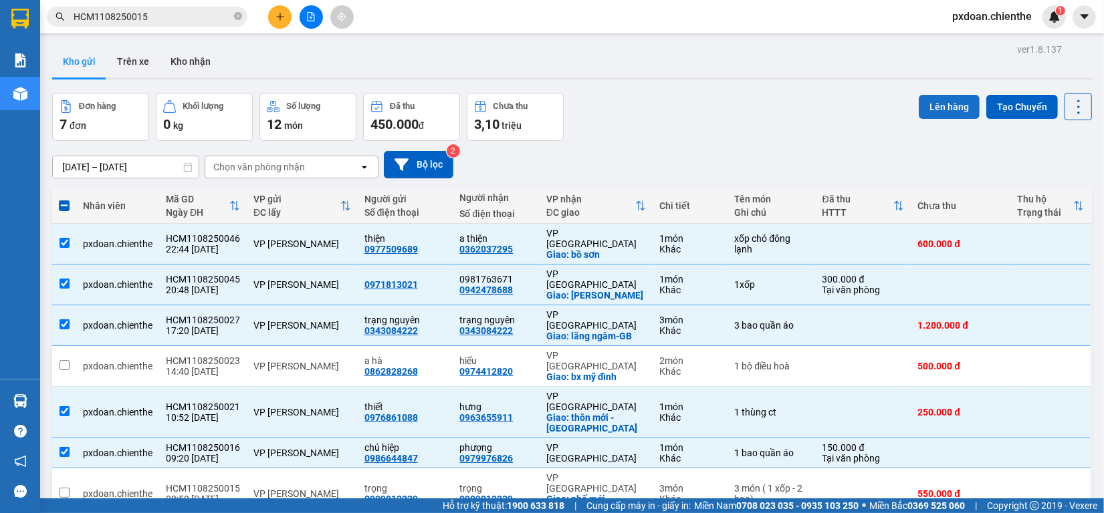
click at [928, 104] on button "Lên hàng" at bounding box center [948, 107] width 61 height 24
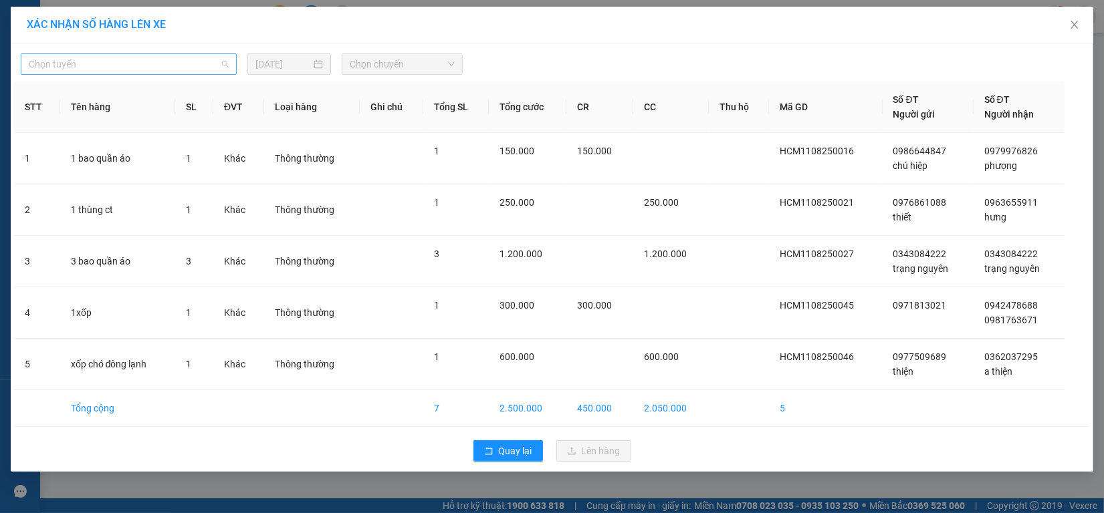
click at [181, 65] on span "Chọn tuyến" at bounding box center [129, 64] width 200 height 20
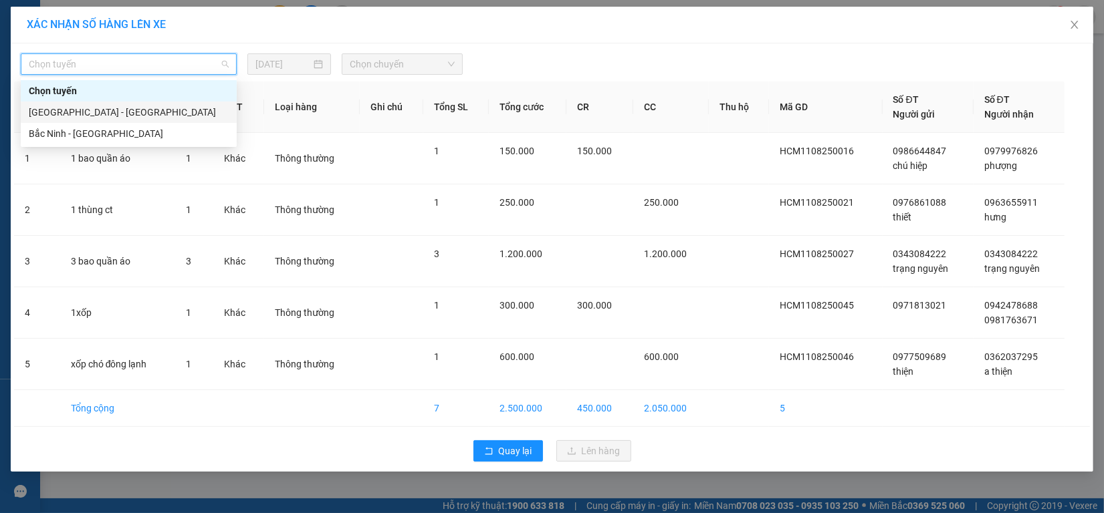
click at [158, 108] on div "[GEOGRAPHIC_DATA] - [GEOGRAPHIC_DATA]" at bounding box center [129, 112] width 200 height 15
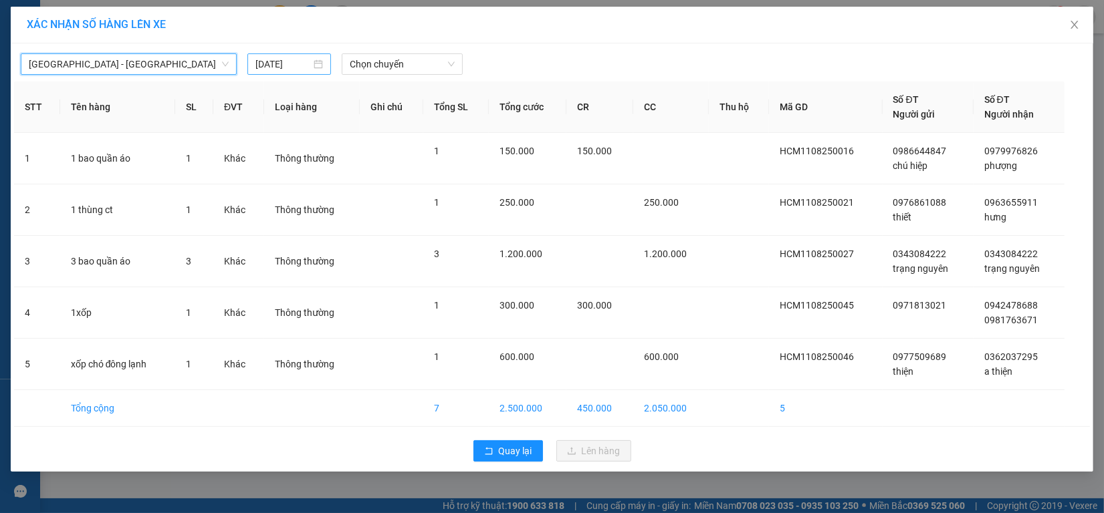
click at [279, 61] on input "[DATE]" at bounding box center [282, 64] width 55 height 15
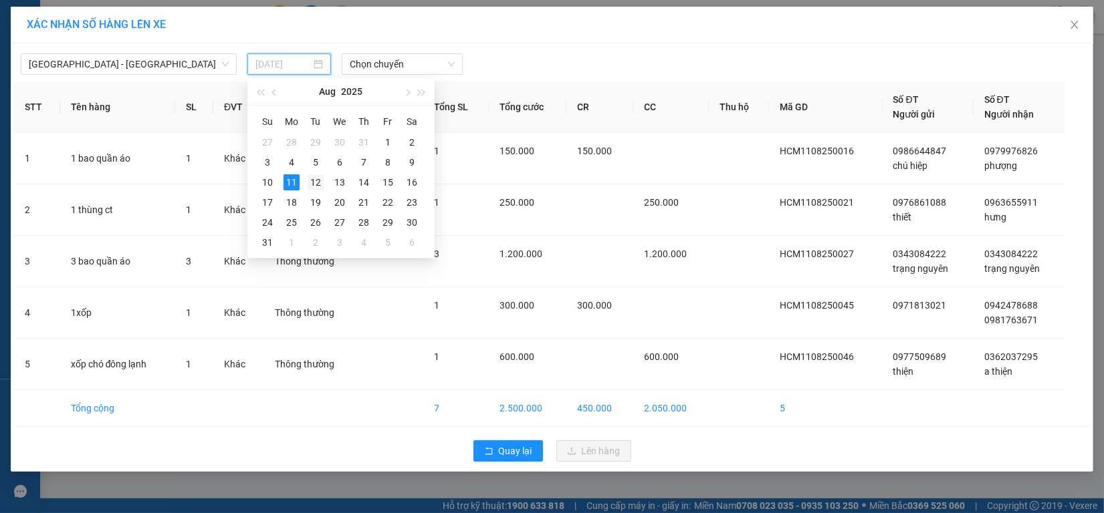
click at [309, 182] on div "12" at bounding box center [315, 182] width 16 height 16
type input "[DATE]"
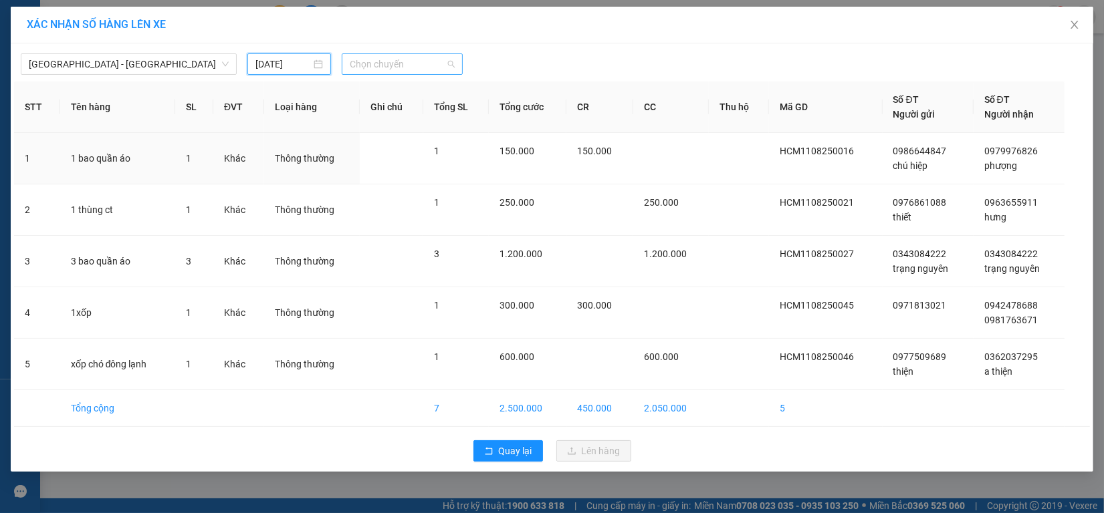
click at [386, 68] on span "Chọn chuyến" at bounding box center [403, 64] width 106 height 20
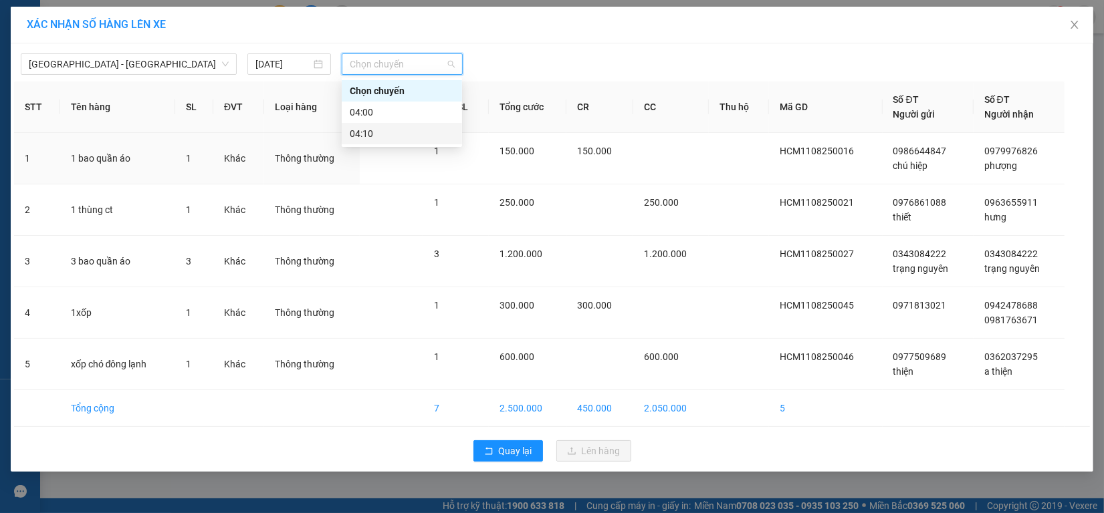
click at [388, 138] on div "04:10" at bounding box center [402, 133] width 104 height 15
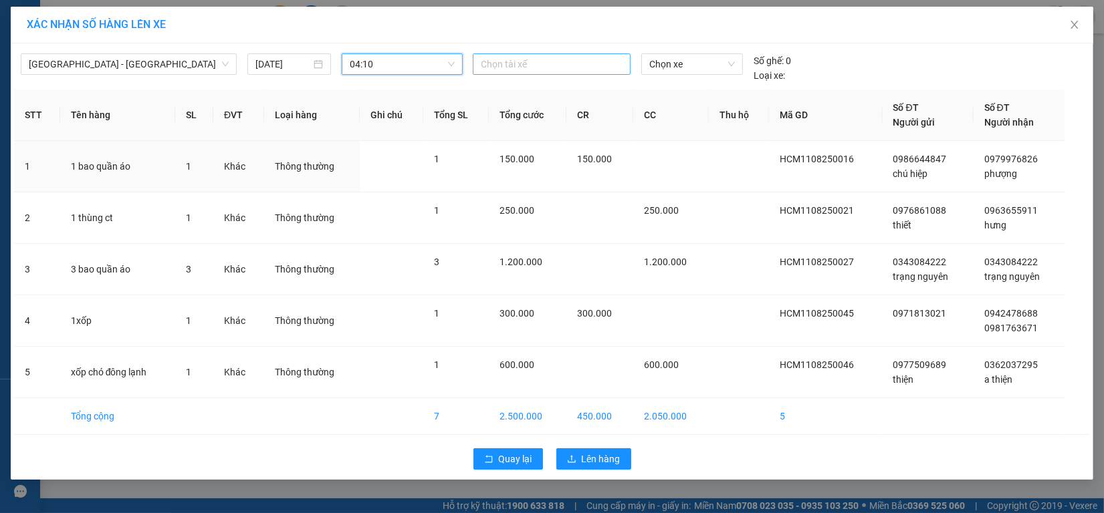
click at [545, 54] on div "Chọn tài xế" at bounding box center [552, 63] width 158 height 21
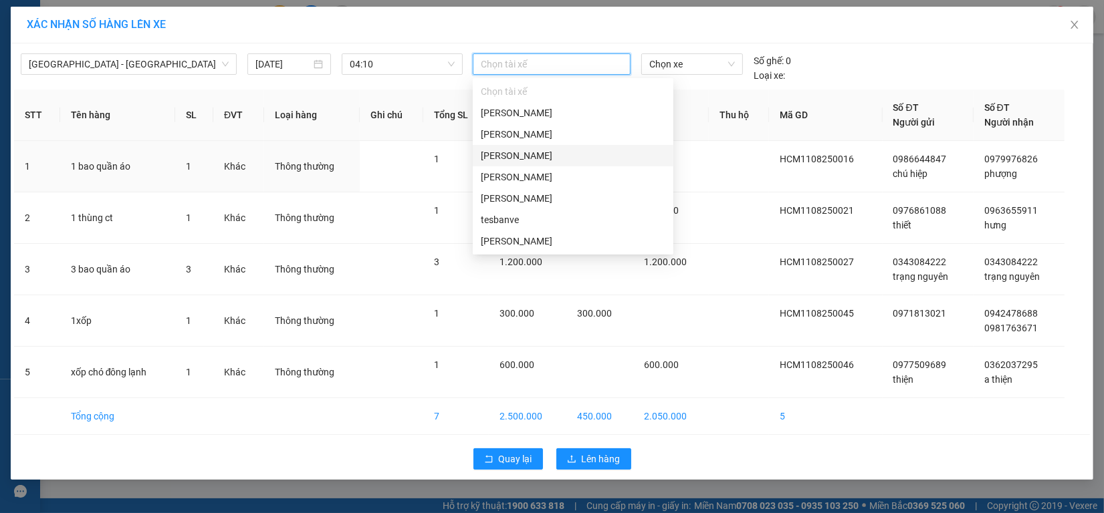
click at [549, 159] on div "[PERSON_NAME]" at bounding box center [573, 155] width 184 height 15
click at [536, 217] on div "tesbanve" at bounding box center [573, 220] width 184 height 15
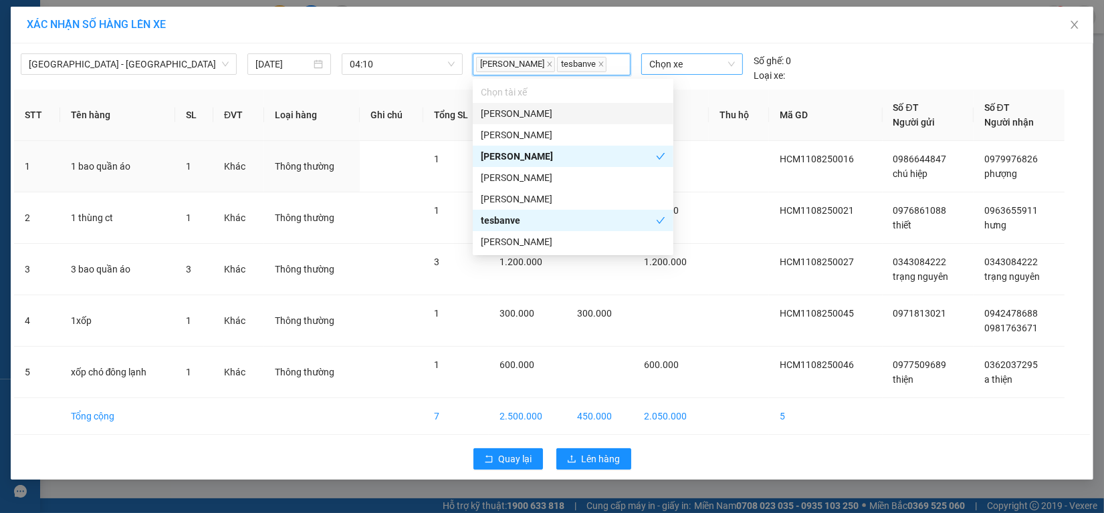
click at [690, 71] on span "Chọn xe" at bounding box center [692, 64] width 86 height 20
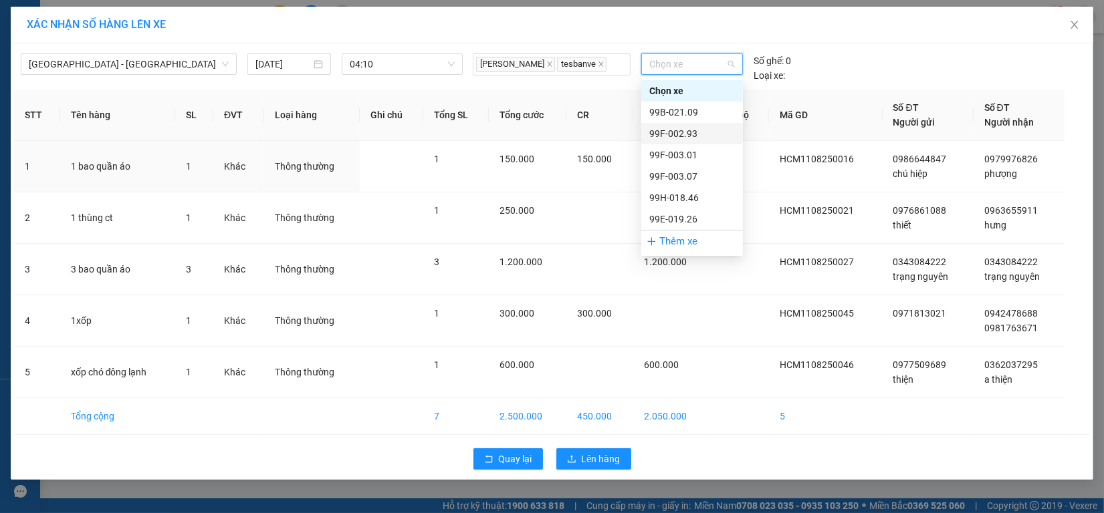
click at [700, 134] on div "99F-002.93" at bounding box center [692, 133] width 86 height 15
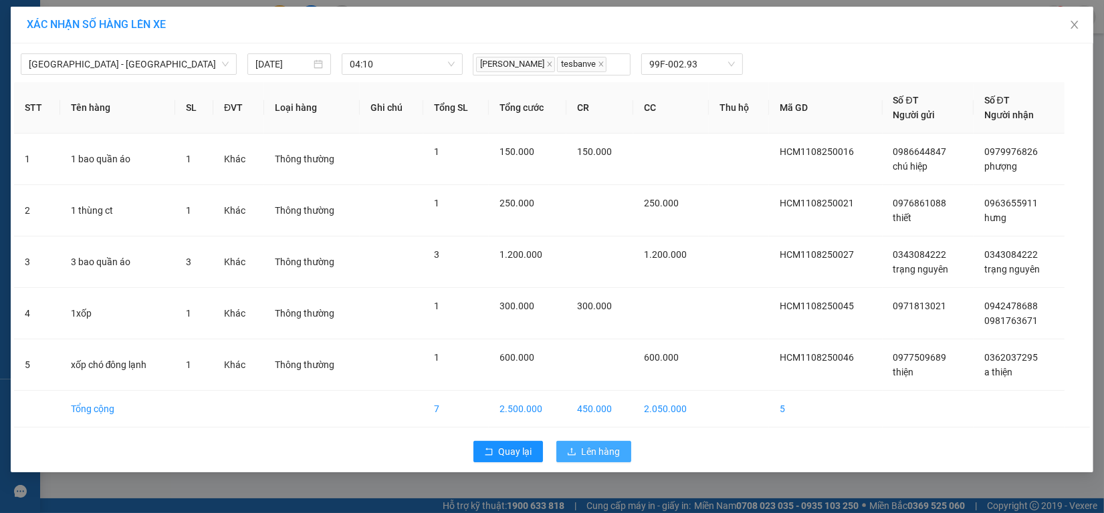
click at [606, 455] on span "Lên hàng" at bounding box center [601, 452] width 39 height 15
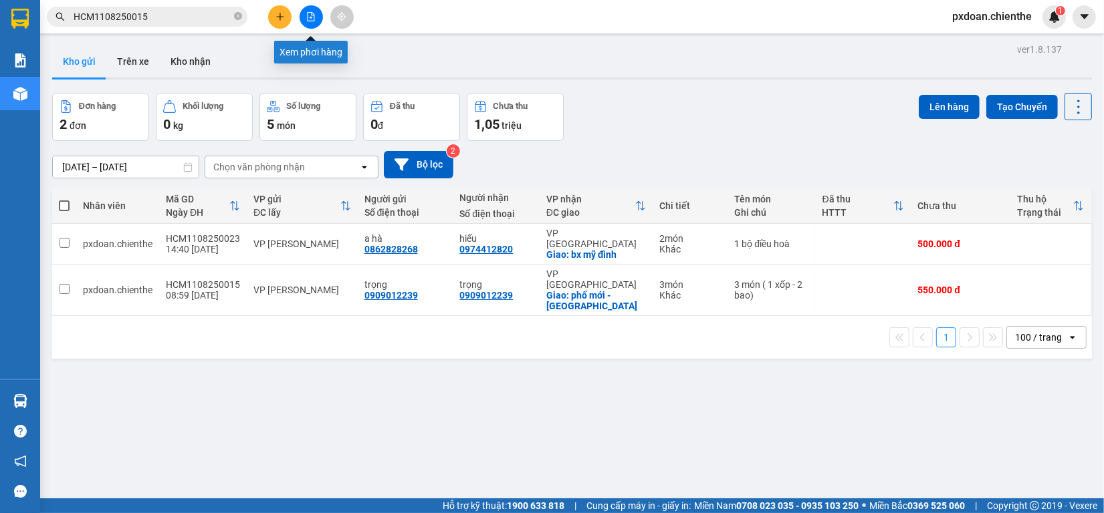
click at [312, 17] on icon "file-add" at bounding box center [310, 16] width 9 height 9
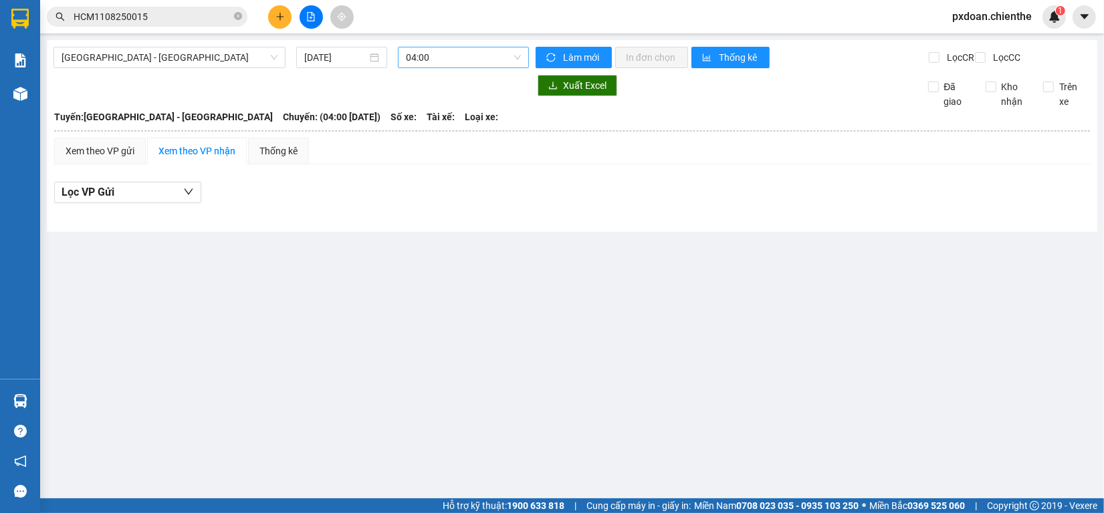
click at [426, 64] on span "04:00" at bounding box center [463, 57] width 115 height 20
click at [452, 131] on div "04:10 - 99B-021.09" at bounding box center [458, 127] width 104 height 15
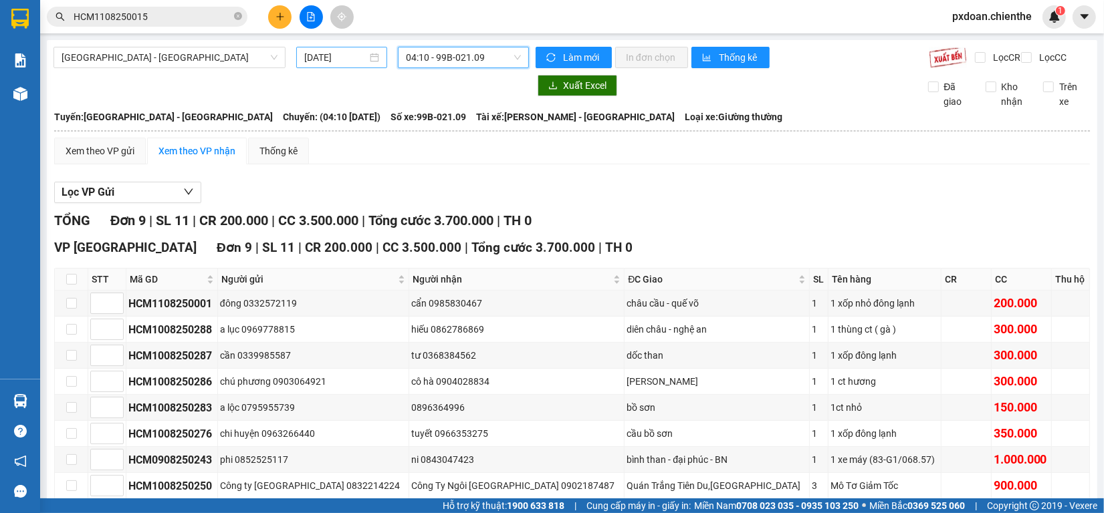
click at [322, 57] on input "[DATE]" at bounding box center [335, 57] width 62 height 15
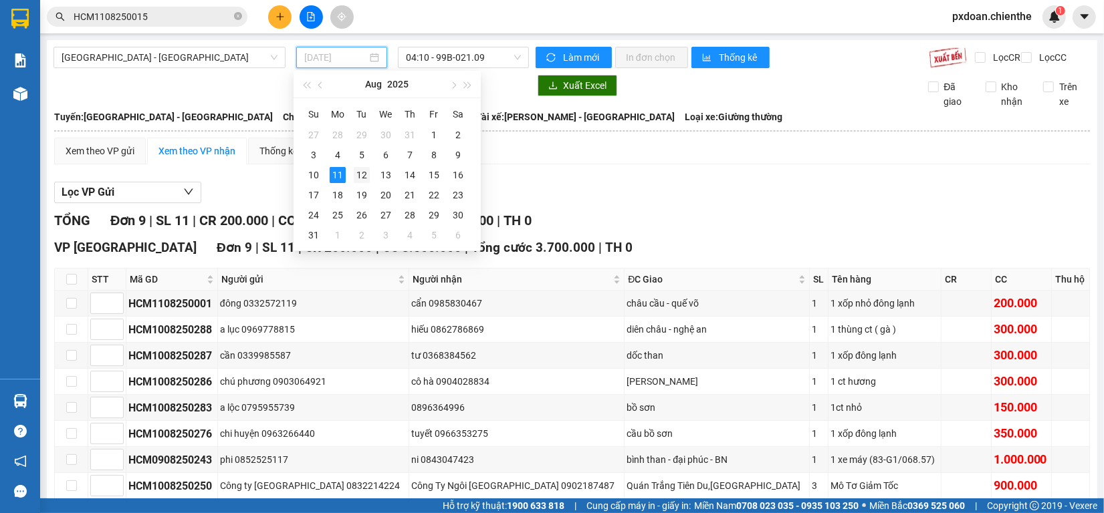
click at [358, 177] on div "12" at bounding box center [362, 175] width 16 height 16
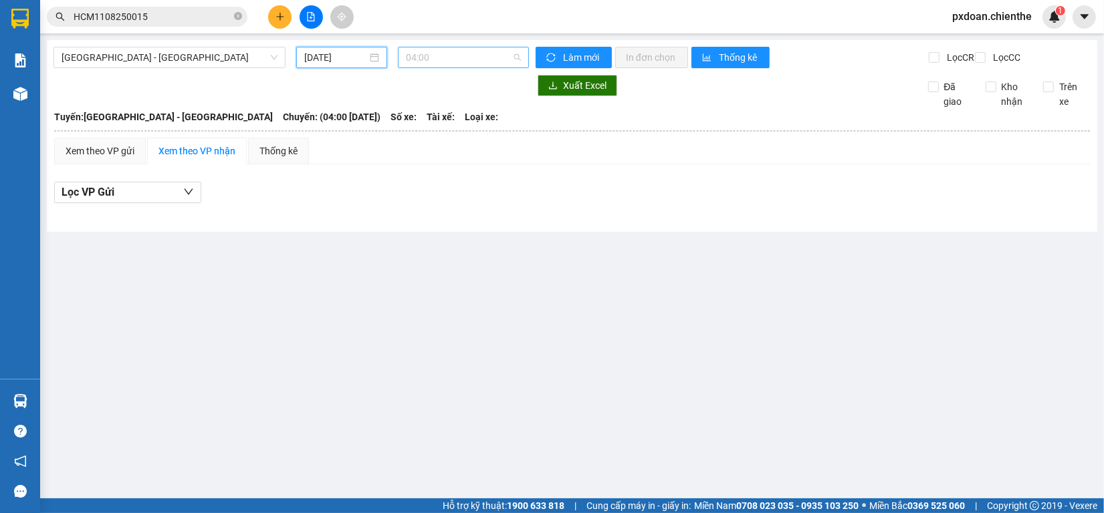
click at [445, 54] on span "04:00" at bounding box center [463, 57] width 115 height 20
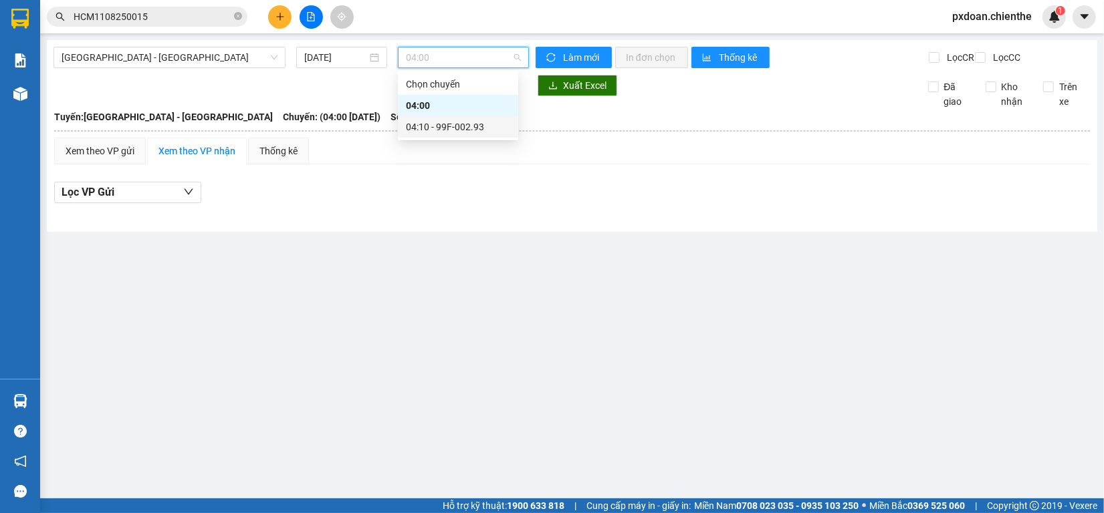
click at [445, 132] on div "04:10 - 99F-002.93" at bounding box center [458, 127] width 104 height 15
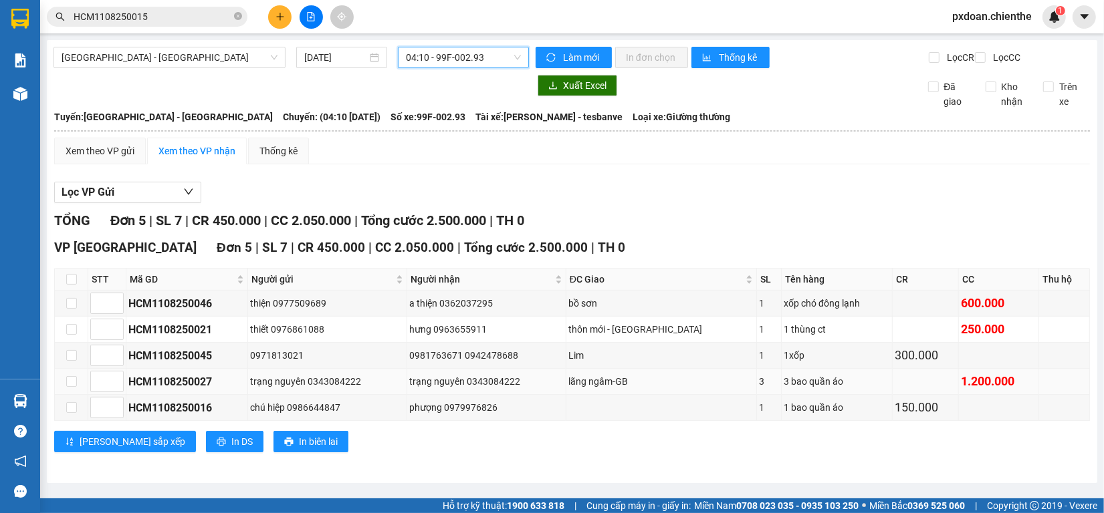
scroll to position [5, 0]
click at [231, 449] on span "In DS" at bounding box center [241, 441] width 21 height 15
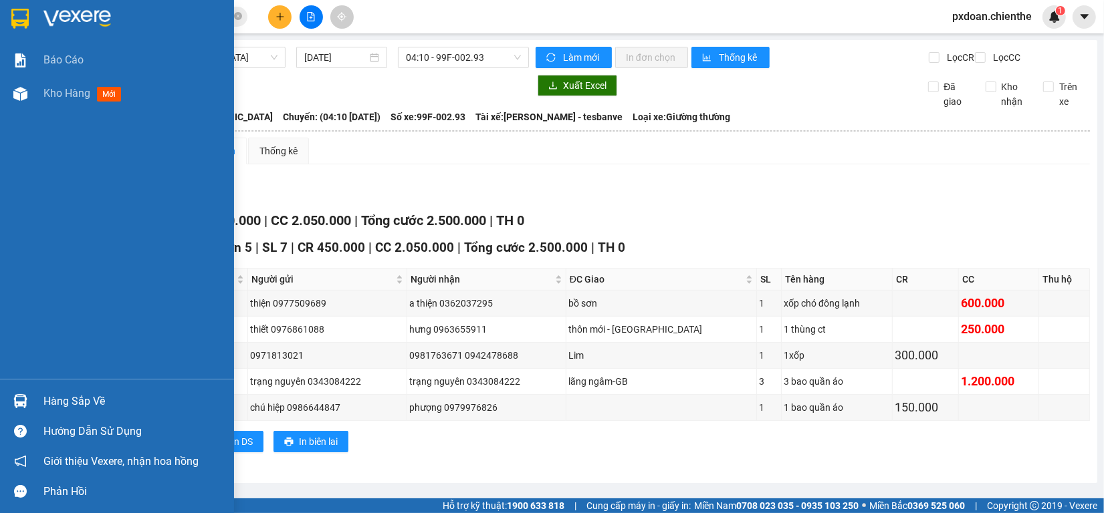
drag, startPoint x: 59, startPoint y: 404, endPoint x: 69, endPoint y: 399, distance: 11.4
click at [60, 404] on div "Hàng sắp về" at bounding box center [133, 402] width 180 height 20
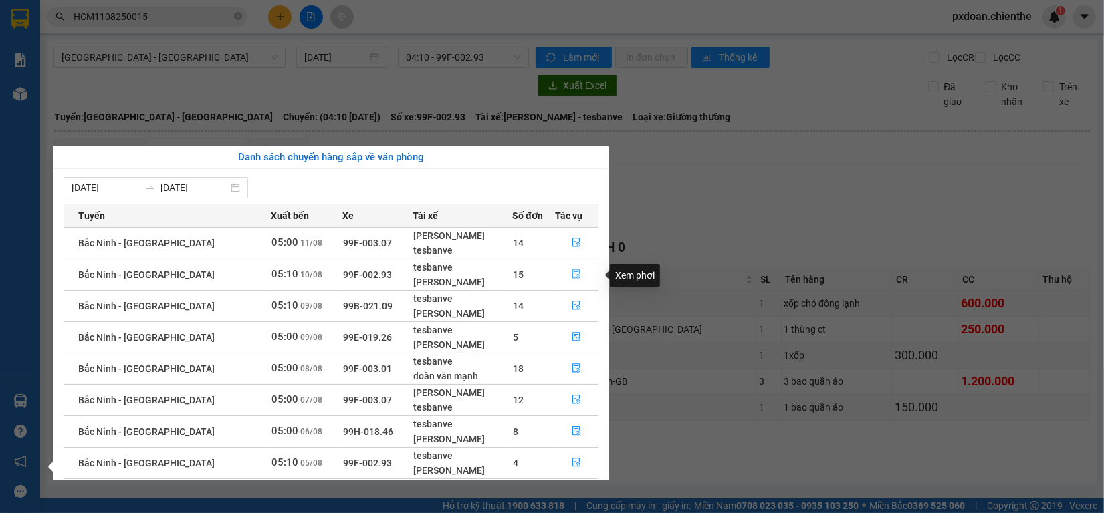
click at [572, 276] on icon "file-done" at bounding box center [576, 273] width 9 height 9
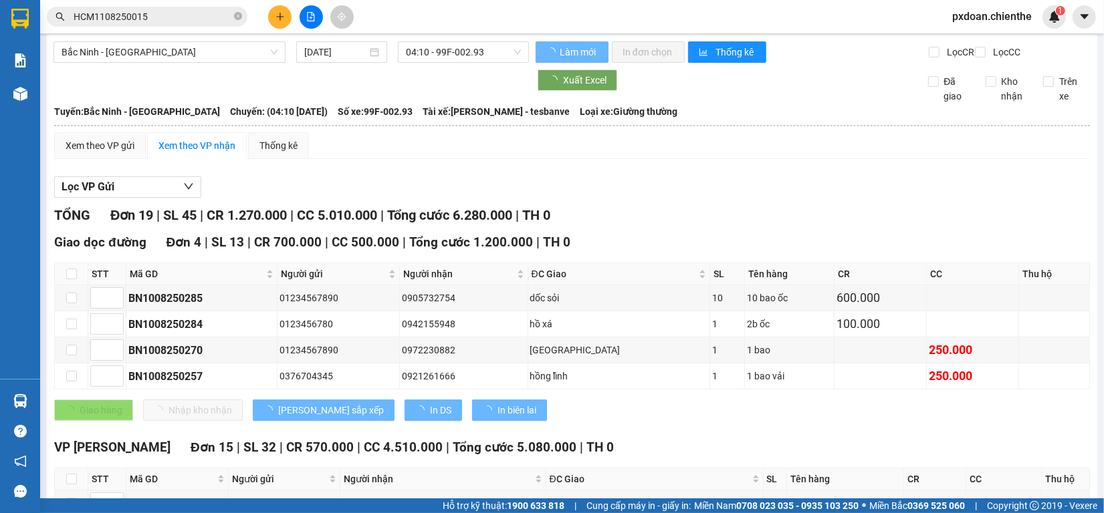
type input "[DATE]"
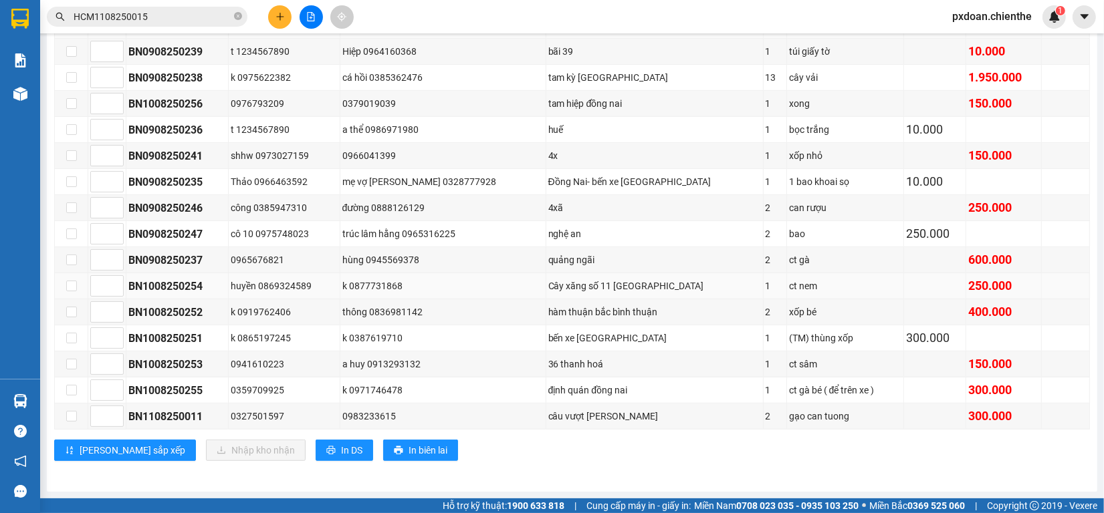
scroll to position [395, 0]
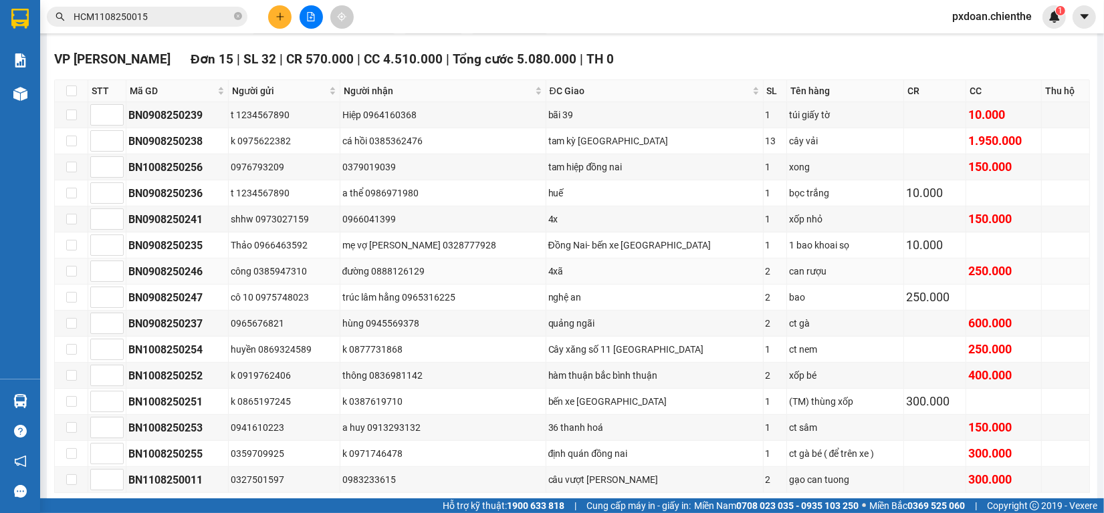
click at [77, 285] on td at bounding box center [71, 272] width 33 height 26
click at [68, 277] on input "checkbox" at bounding box center [71, 271] width 11 height 11
checkbox input "true"
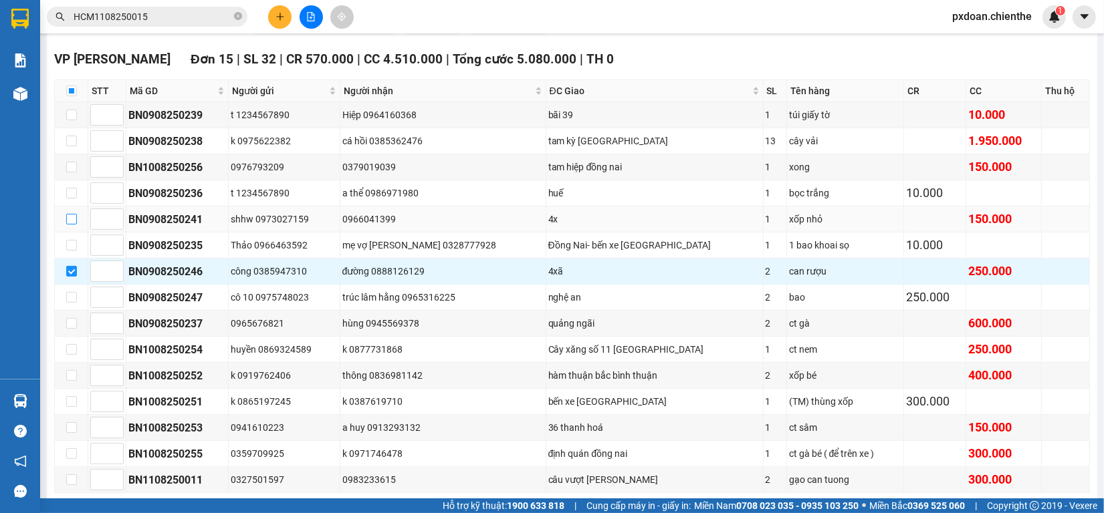
click at [71, 225] on input "checkbox" at bounding box center [71, 219] width 11 height 11
checkbox input "true"
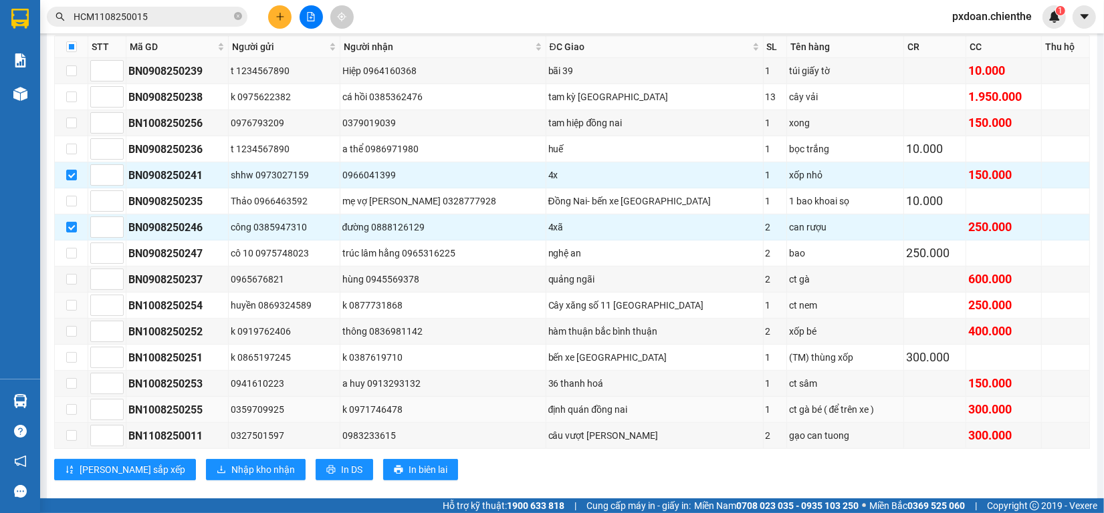
scroll to position [479, 0]
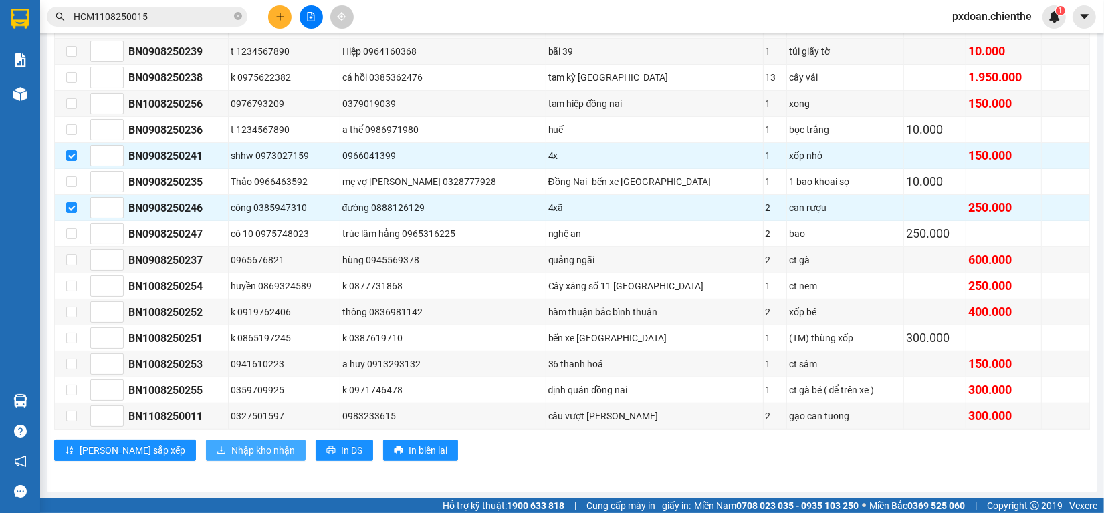
click at [231, 450] on span "Nhập kho nhận" at bounding box center [263, 450] width 64 height 15
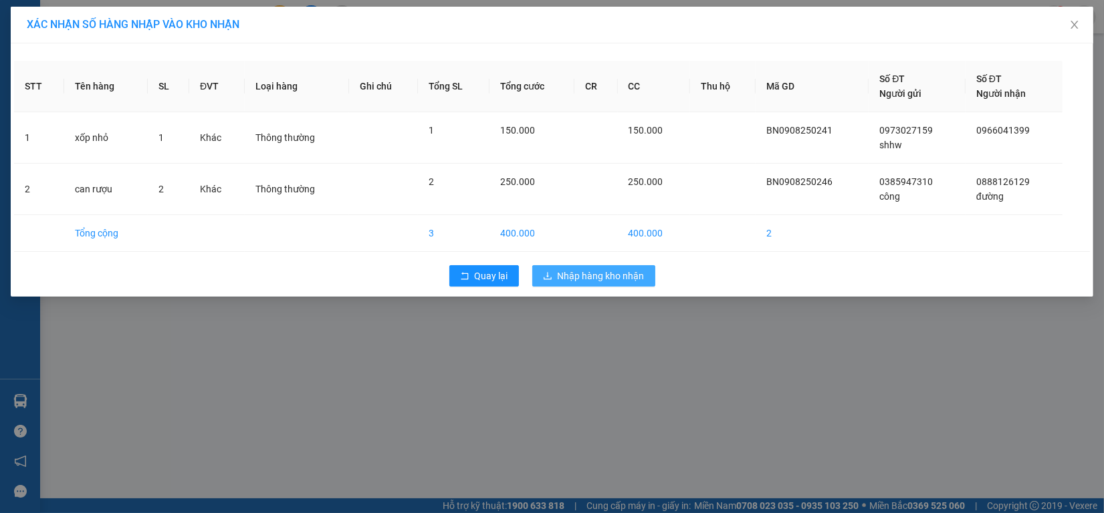
click at [595, 279] on span "Nhập hàng kho nhận" at bounding box center [600, 276] width 87 height 15
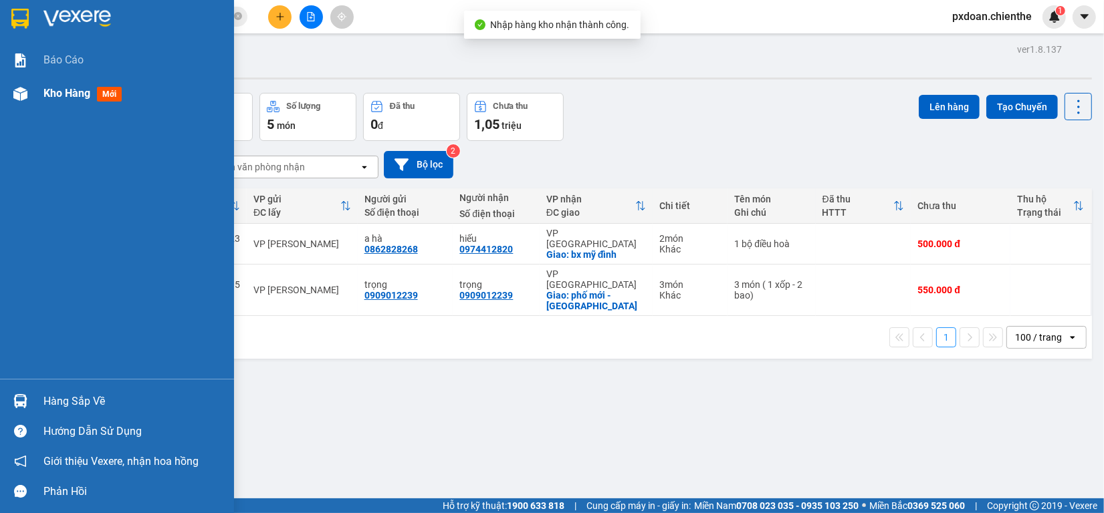
click at [13, 92] on img at bounding box center [20, 94] width 14 height 14
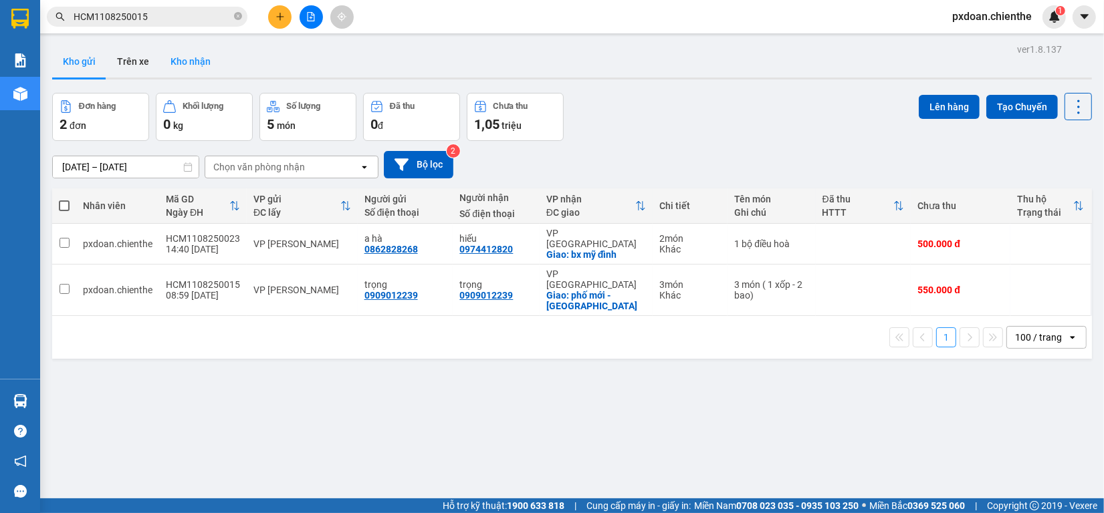
click at [179, 67] on button "Kho nhận" at bounding box center [190, 61] width 61 height 32
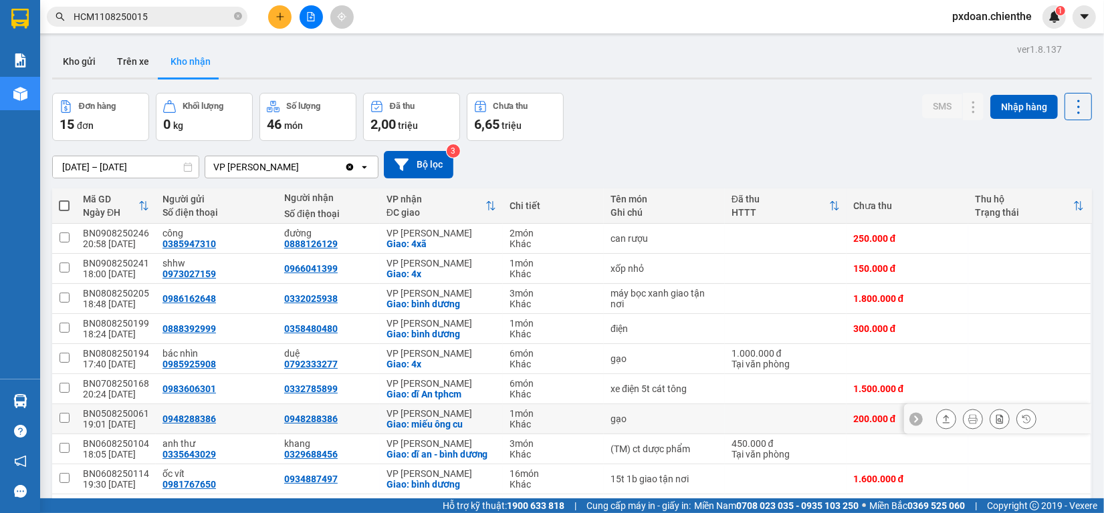
drag, startPoint x: 793, startPoint y: 419, endPoint x: 810, endPoint y: 402, distance: 23.6
click at [804, 408] on td at bounding box center [786, 419] width 122 height 30
checkbox input "true"
